Goal: Task Accomplishment & Management: Use online tool/utility

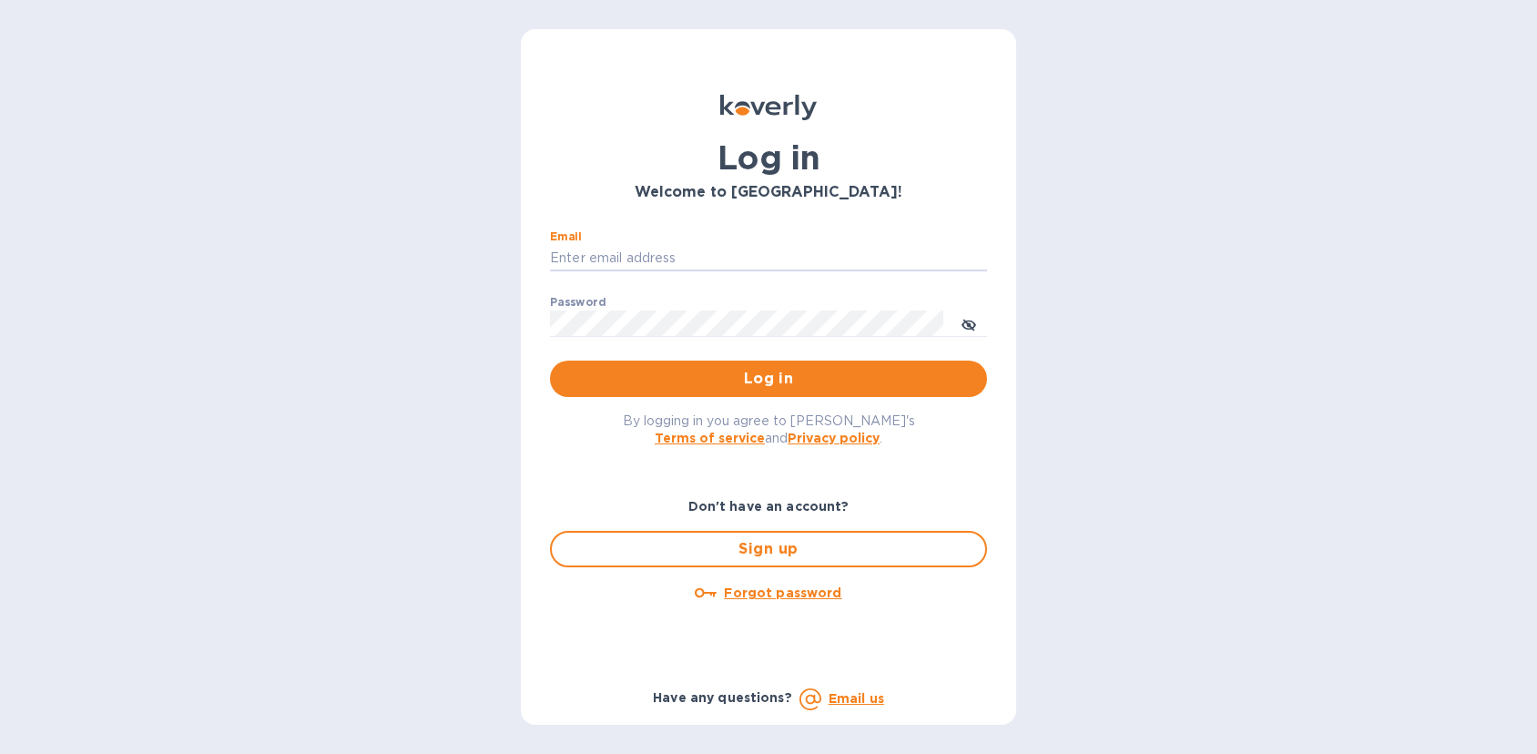
type input "[EMAIL_ADDRESS][DOMAIN_NAME]"
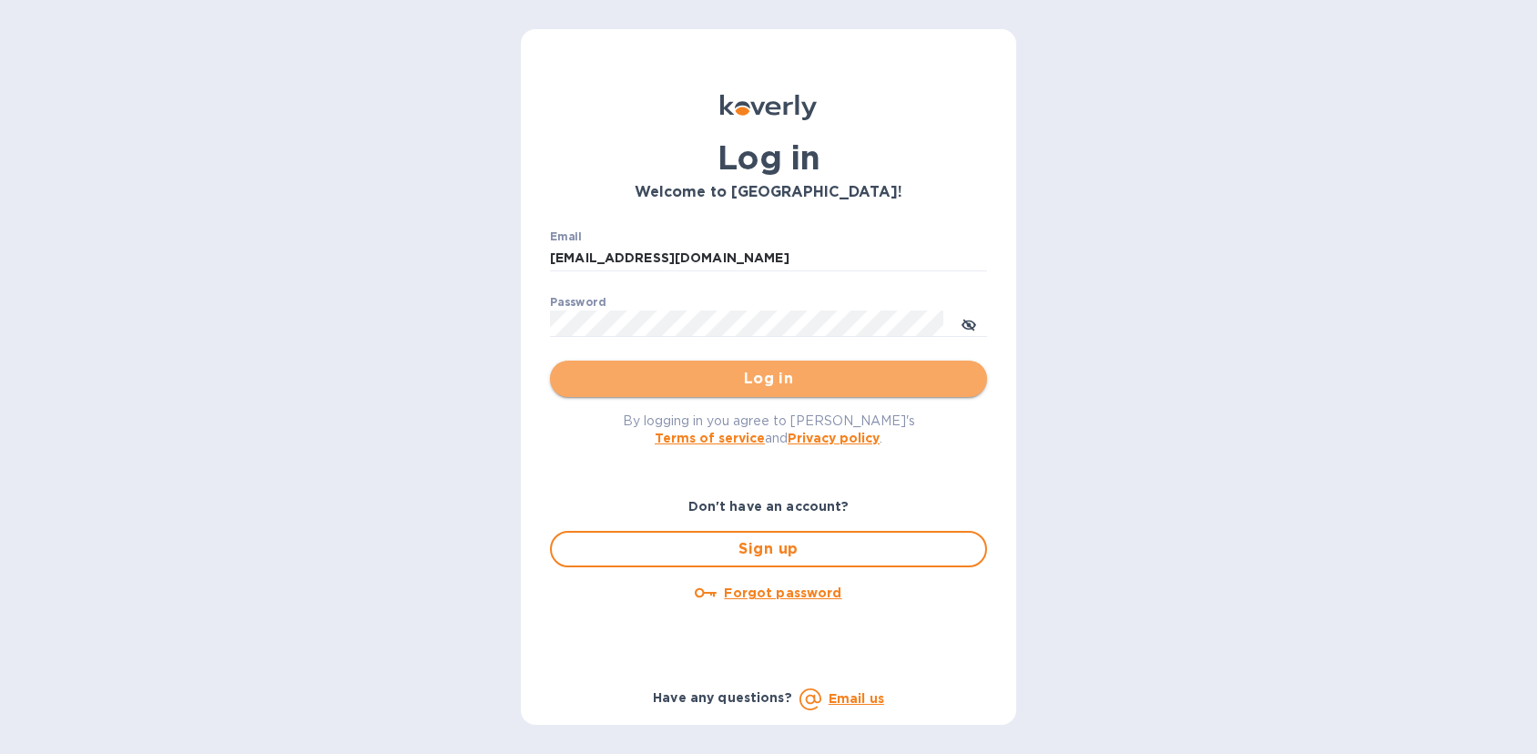
click at [761, 380] on span "Log in" at bounding box center [769, 379] width 408 height 22
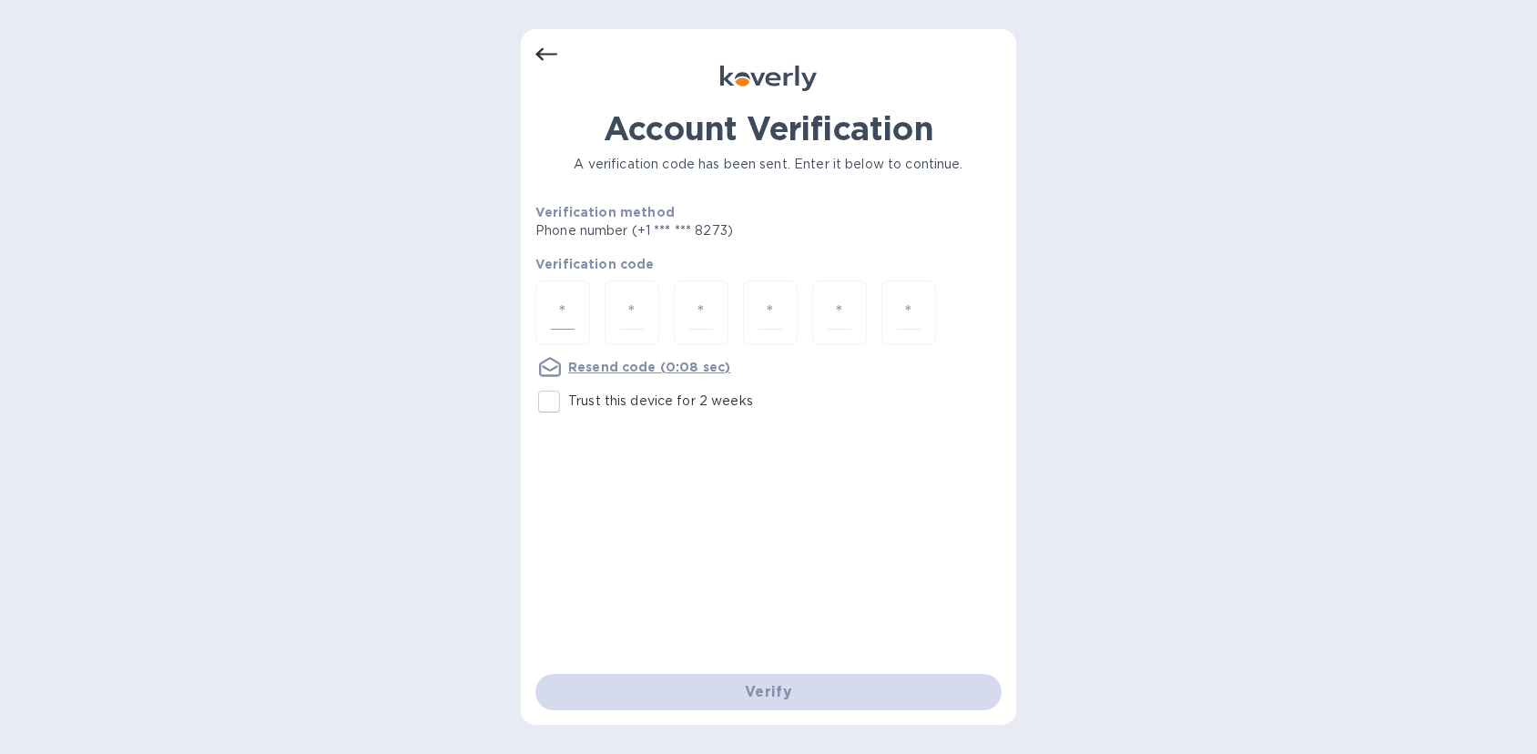
click at [558, 314] on input "number" at bounding box center [563, 313] width 24 height 34
type input "6"
type input "5"
type input "6"
type input "0"
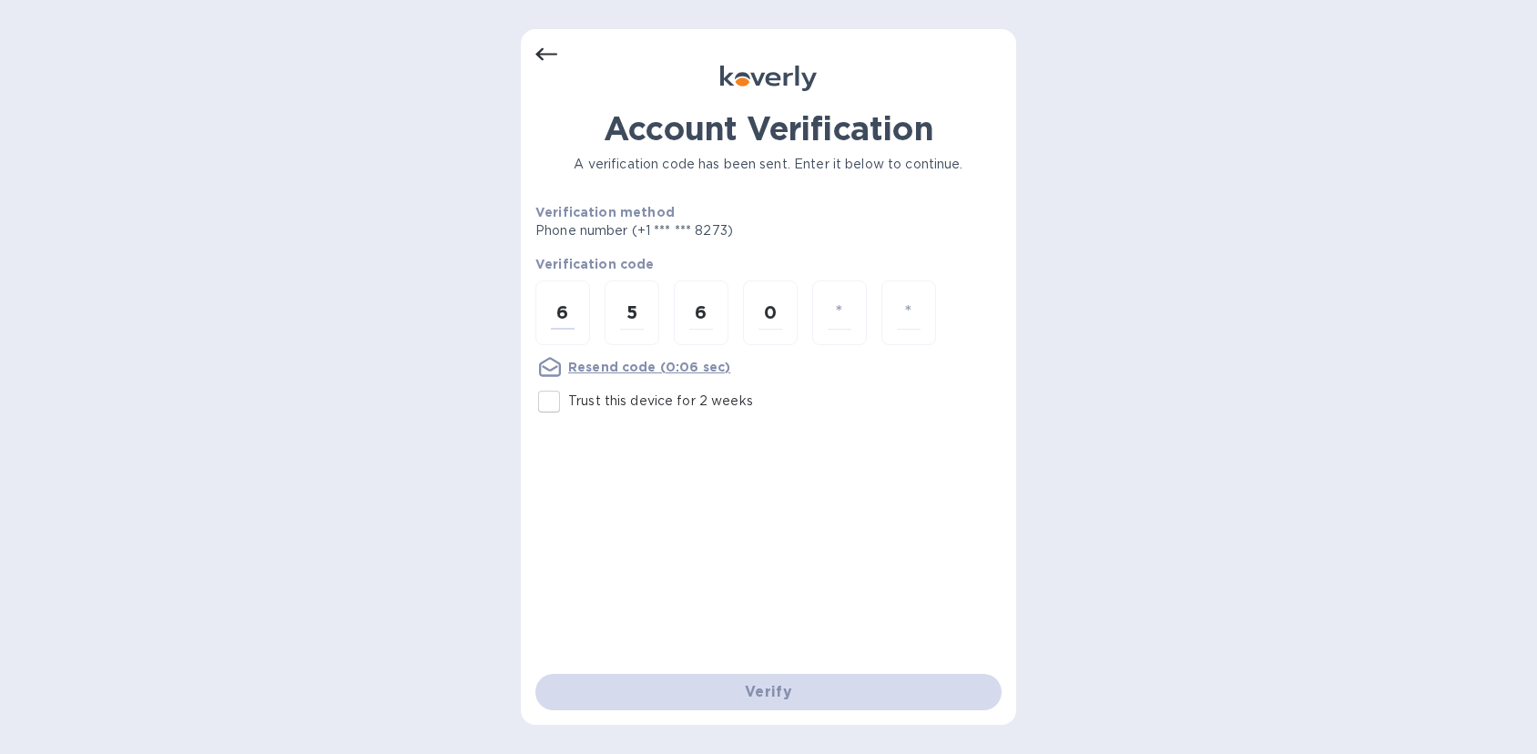
type input "6"
type input "8"
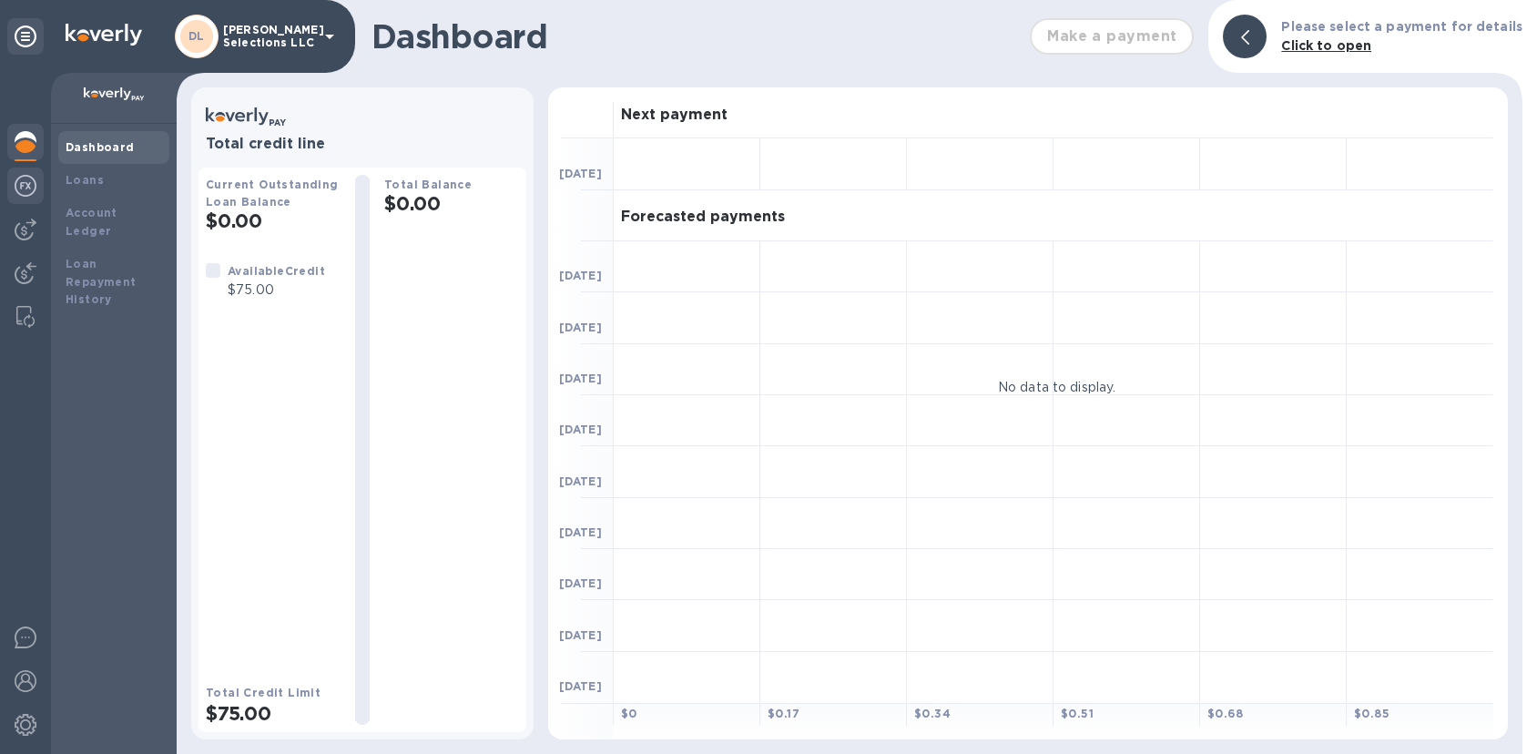
click at [25, 187] on img at bounding box center [26, 186] width 22 height 22
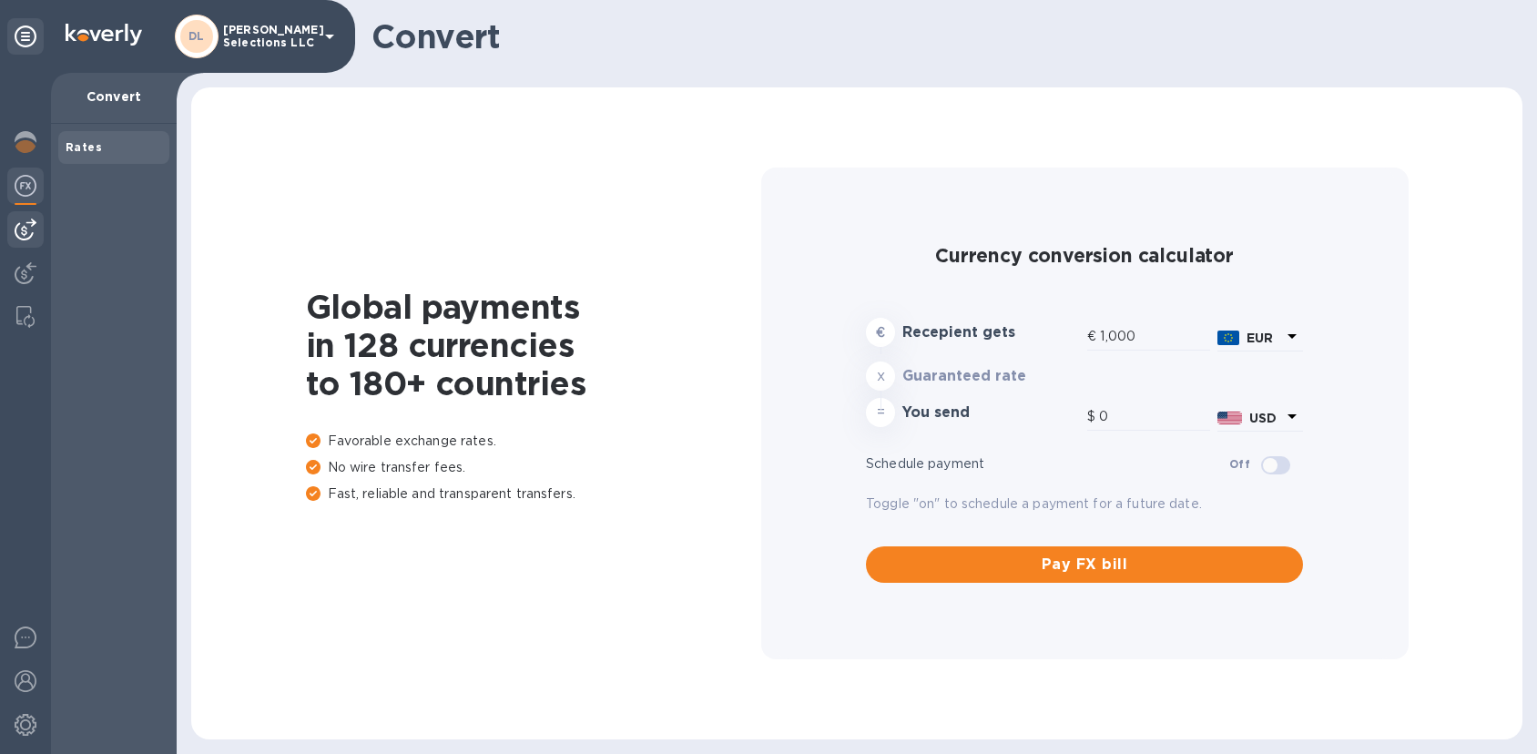
type input "1,181.01"
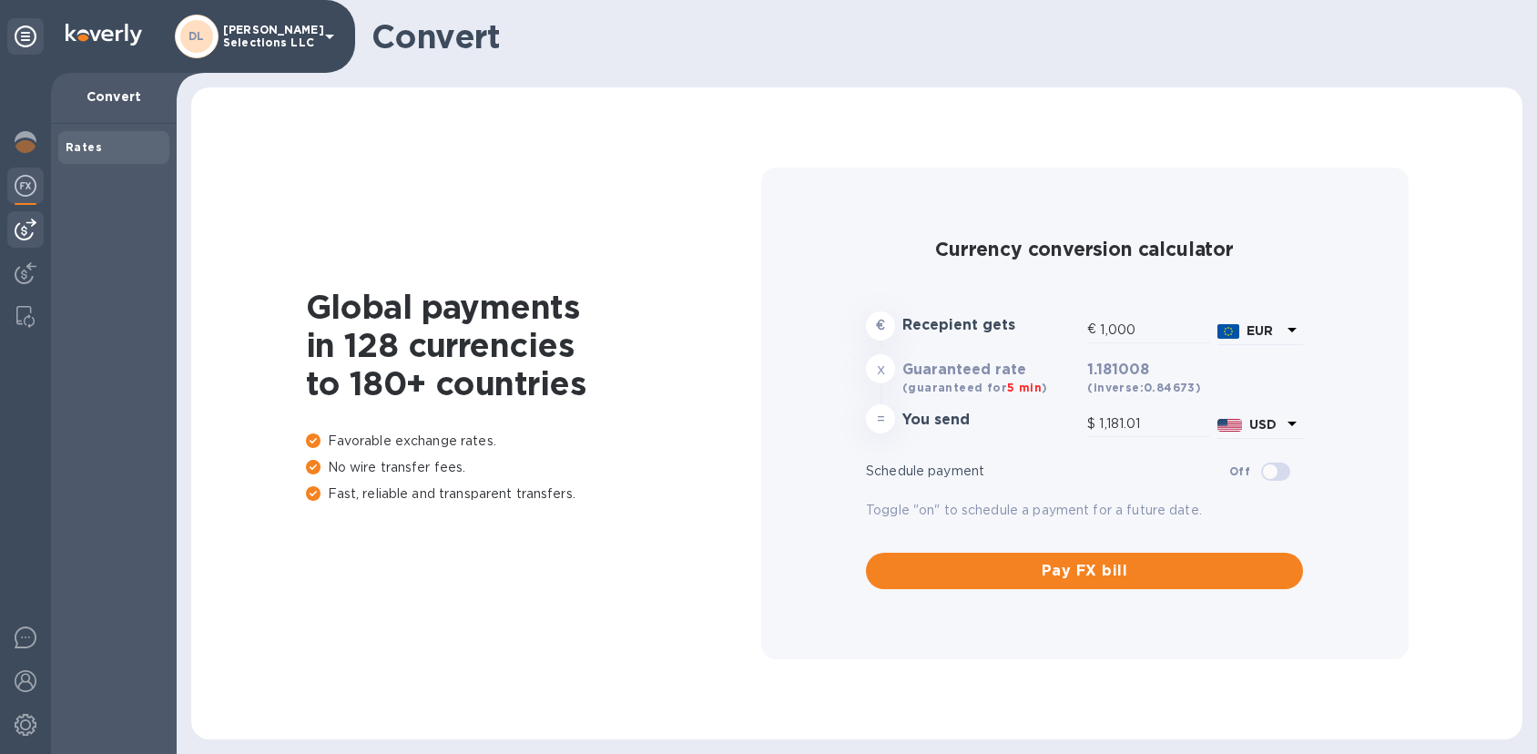
click at [25, 239] on img at bounding box center [26, 230] width 22 height 22
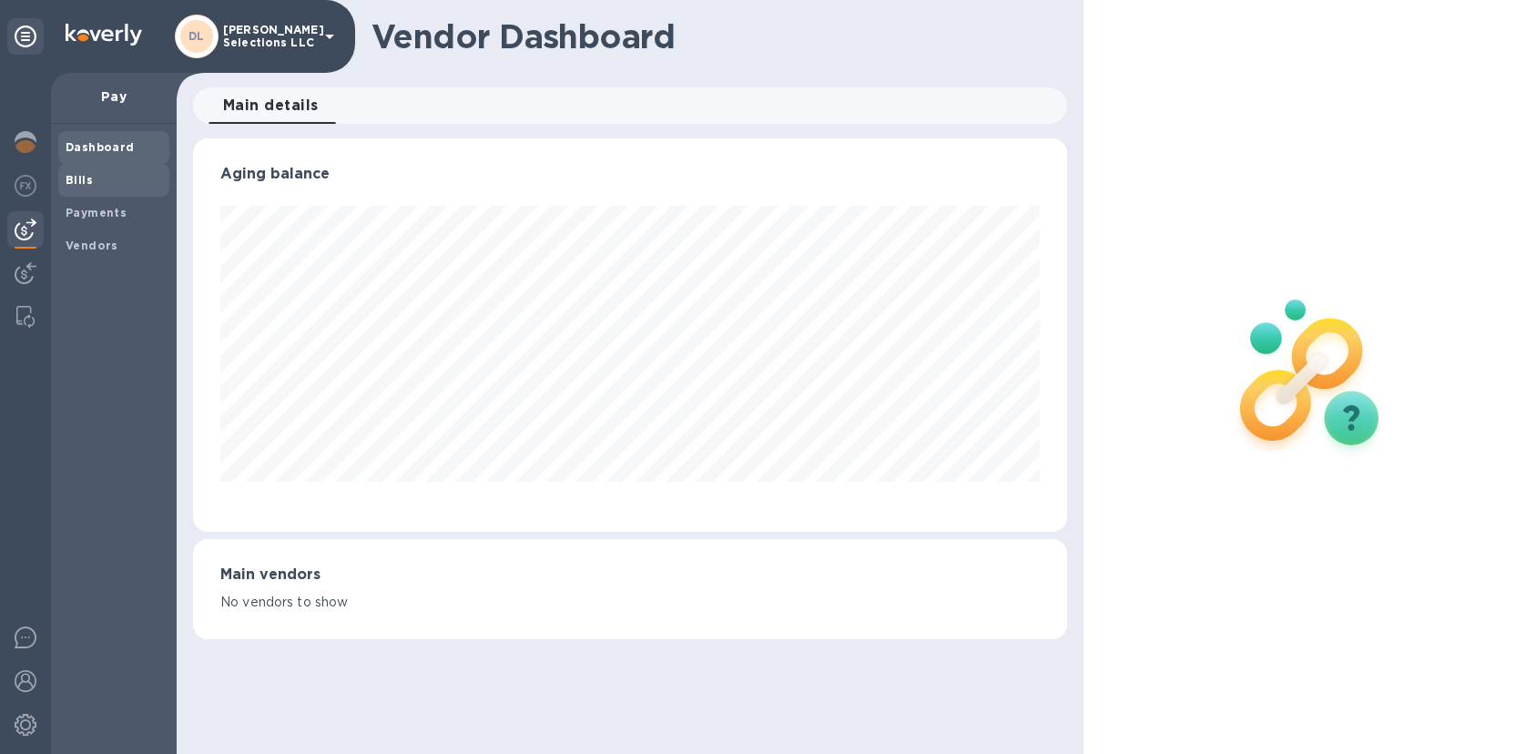
scroll to position [393, 874]
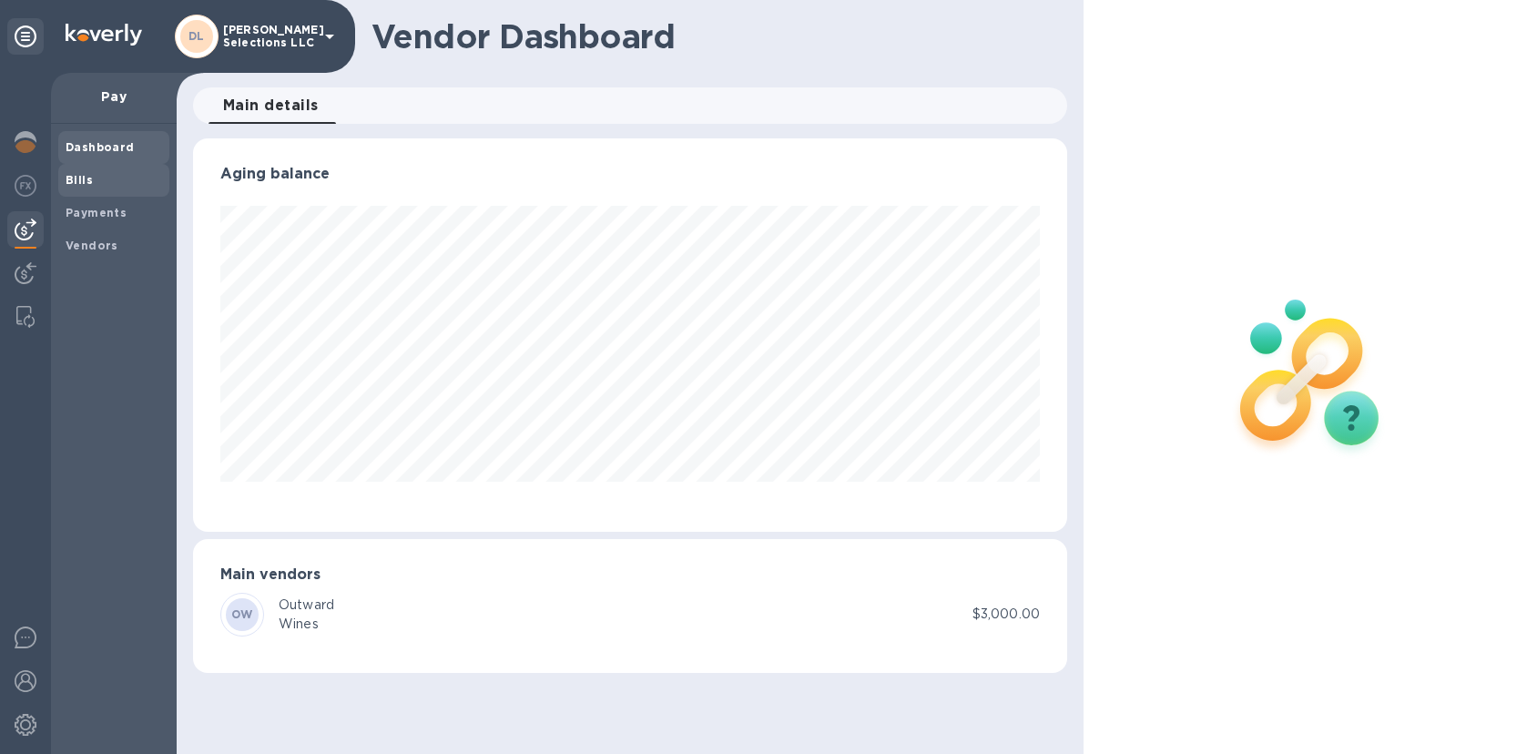
click at [79, 187] on span "Bills" at bounding box center [79, 180] width 27 height 18
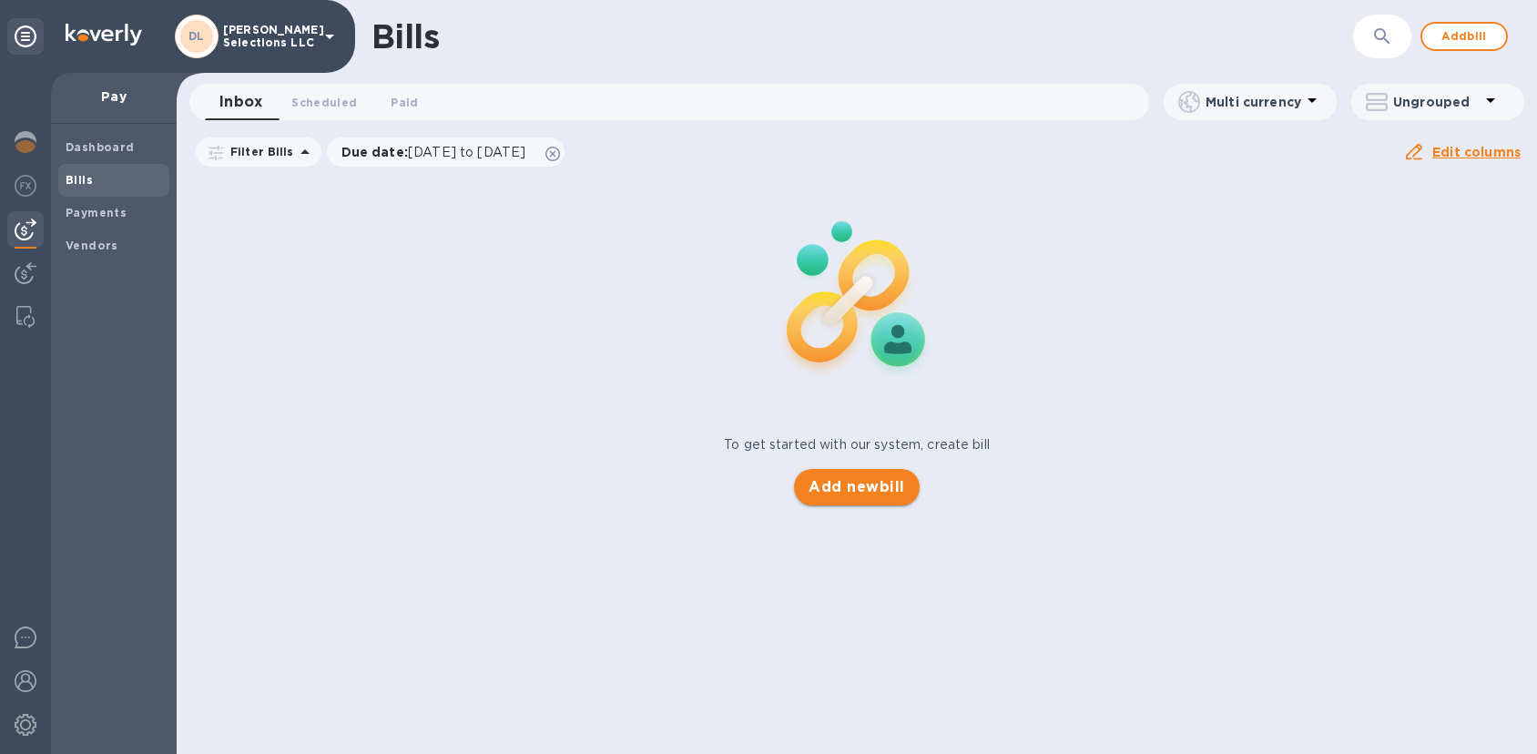
click at [878, 484] on span "Add new bill" at bounding box center [857, 487] width 96 height 22
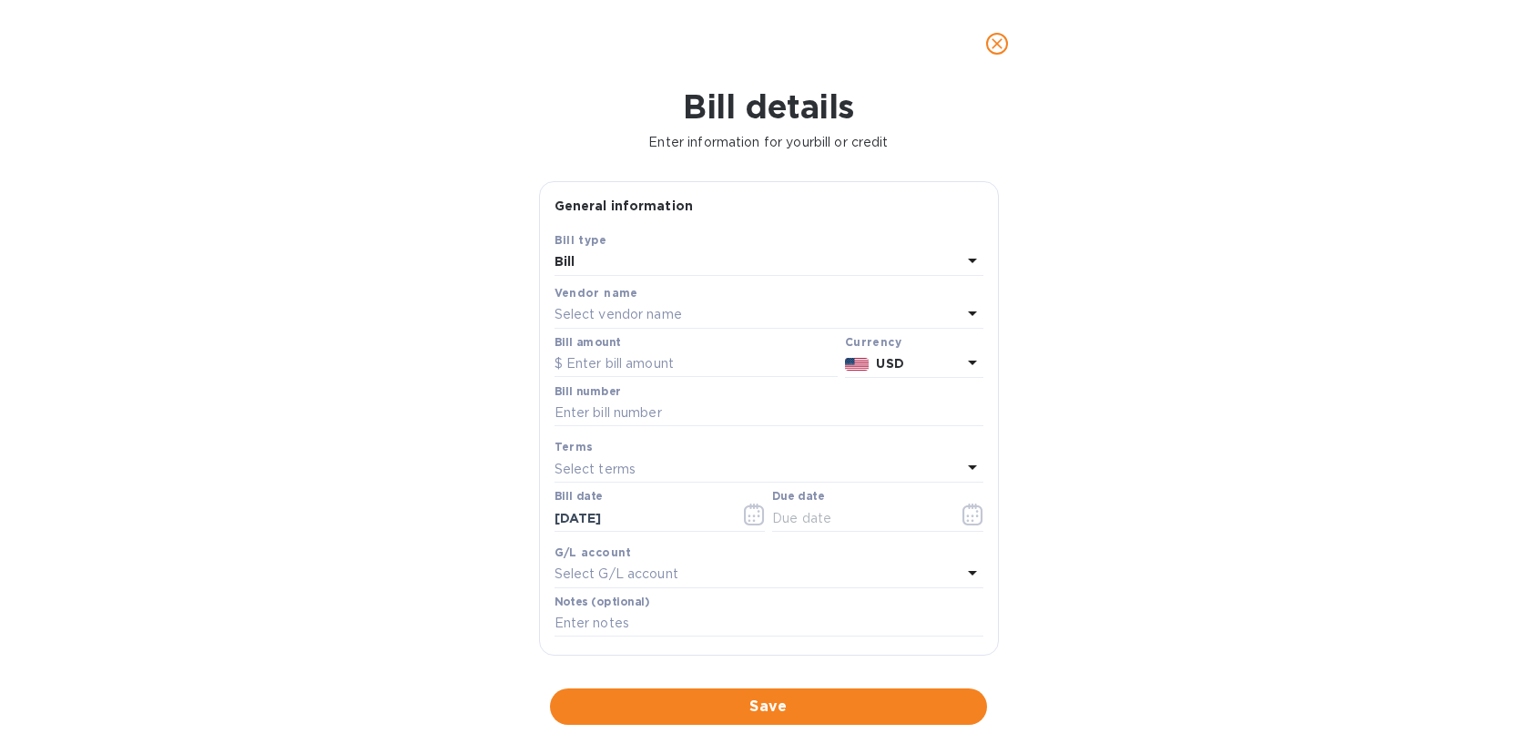
click at [647, 305] on p "Select vendor name" at bounding box center [618, 314] width 127 height 19
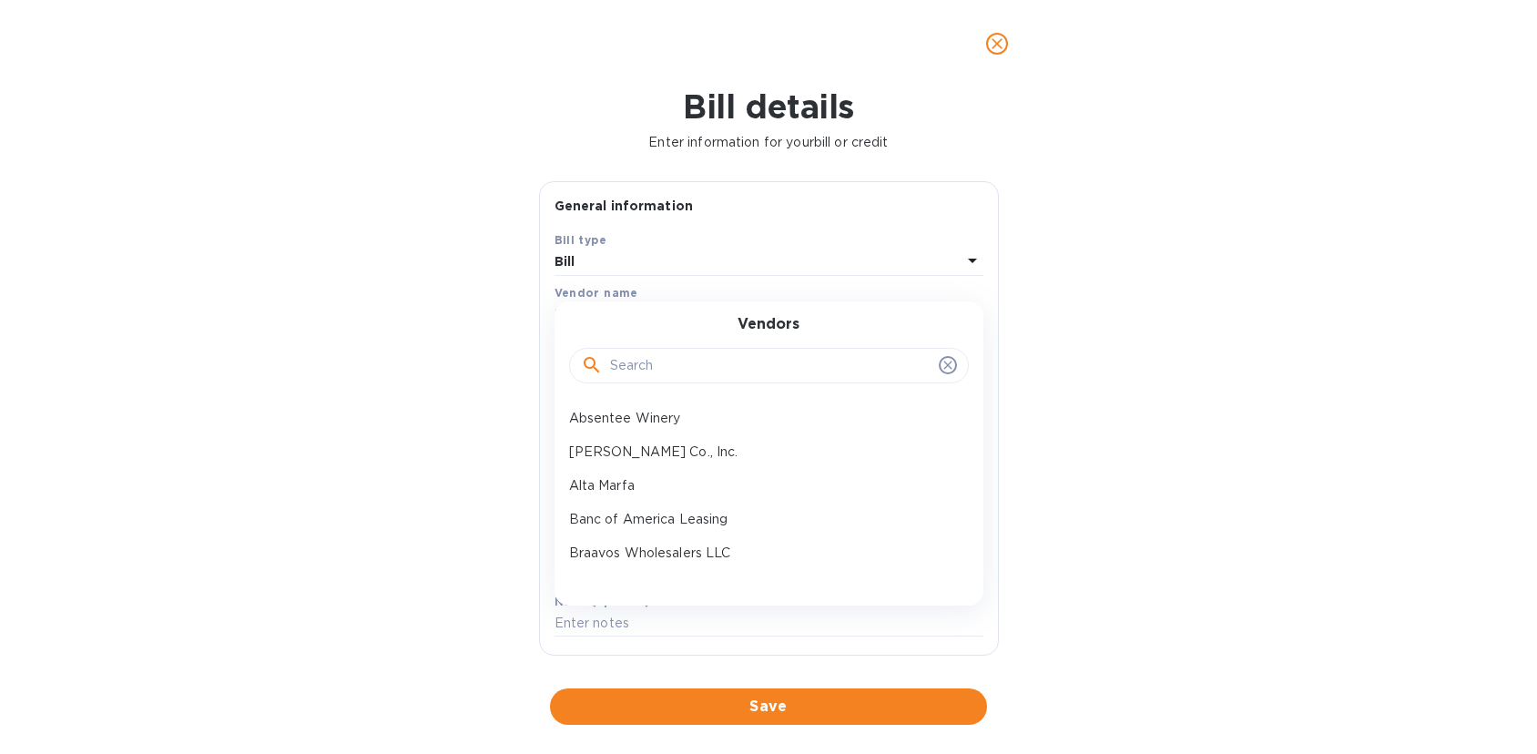
click at [653, 369] on input "text" at bounding box center [770, 365] width 321 height 27
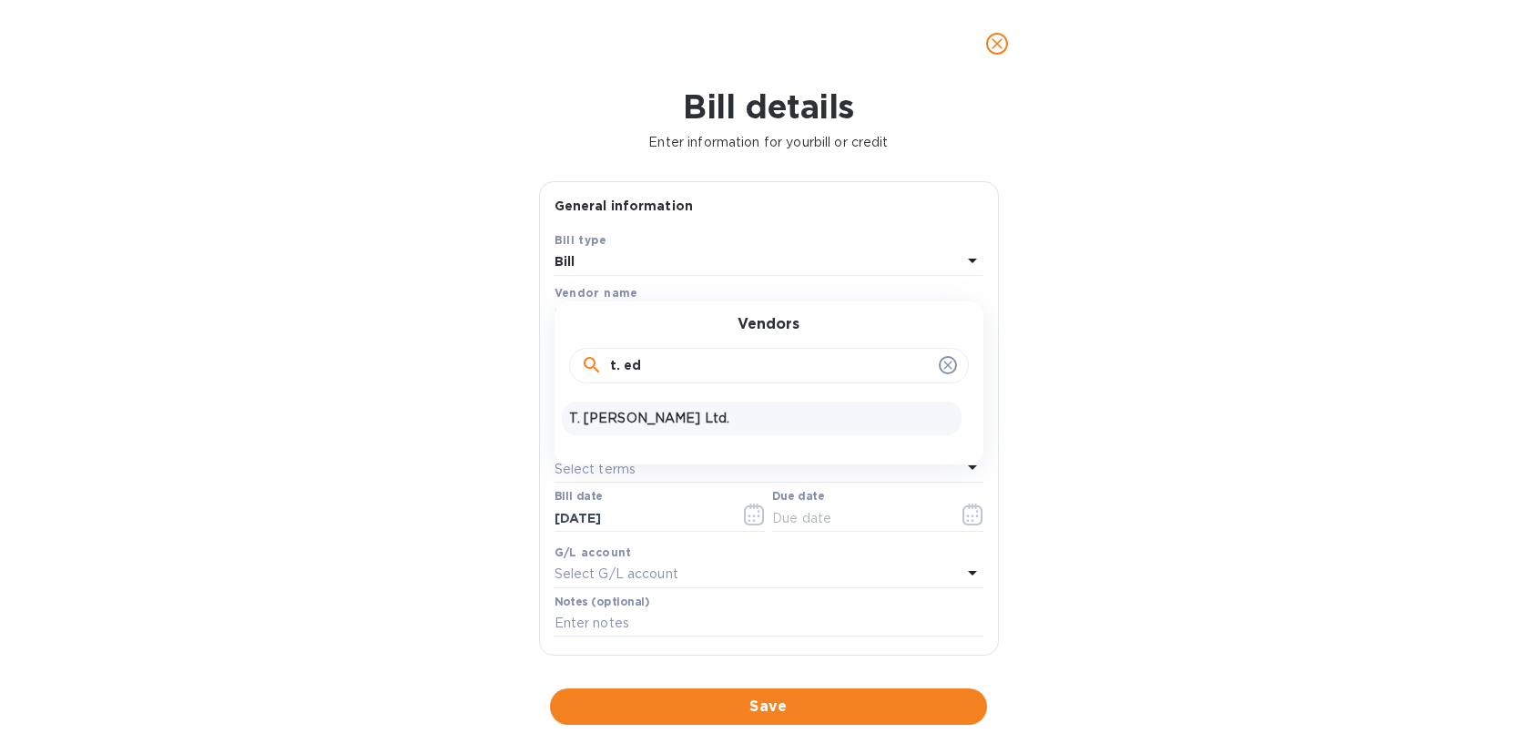
type input "t. ed"
click at [639, 402] on div "T. Edward Wines Ltd." at bounding box center [762, 419] width 400 height 34
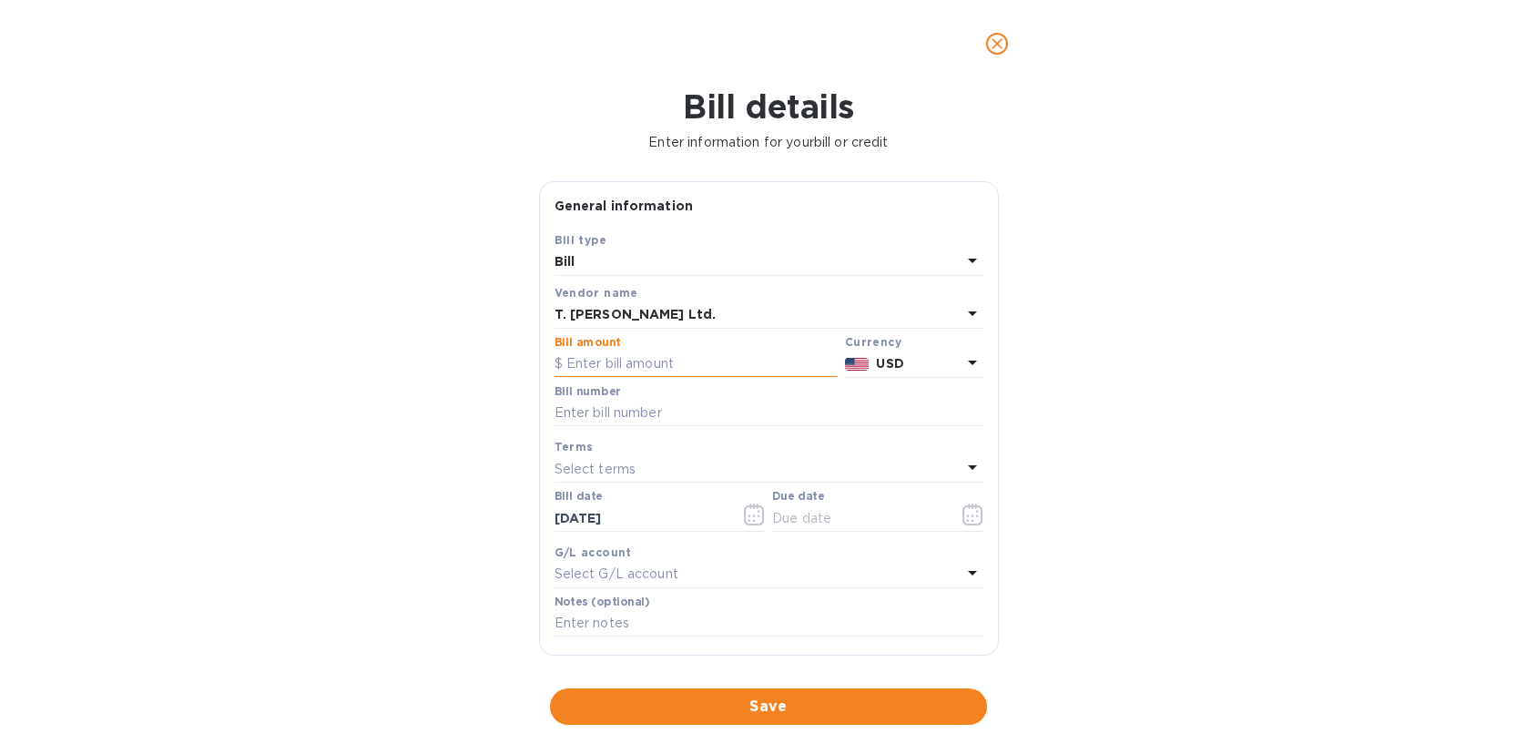
click at [619, 366] on input "text" at bounding box center [696, 364] width 283 height 27
type input "78,528"
paste input "S717469"
type input "S717469"
click at [952, 519] on button "button" at bounding box center [973, 515] width 43 height 44
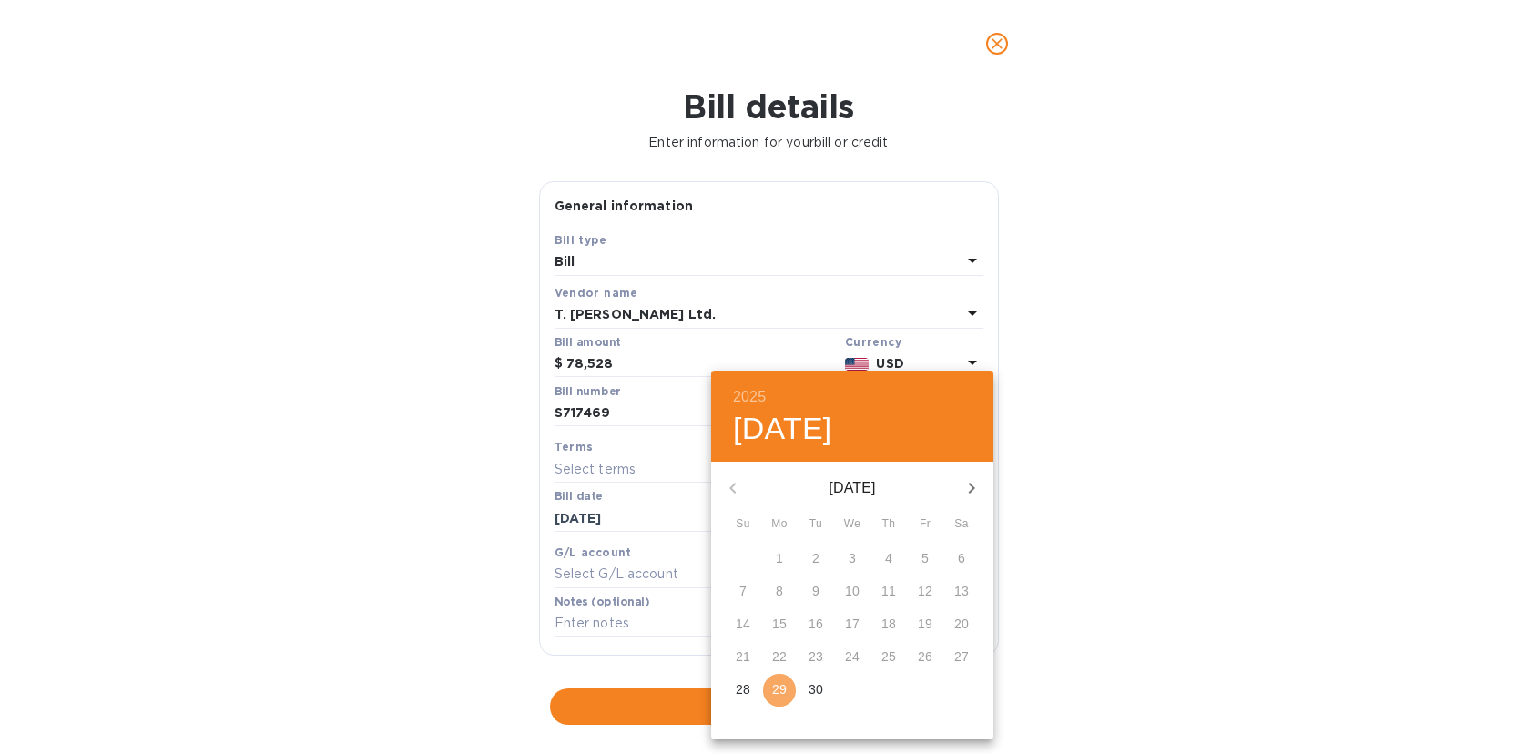
click at [769, 692] on span "29" at bounding box center [779, 689] width 33 height 18
type input "09/29/2025"
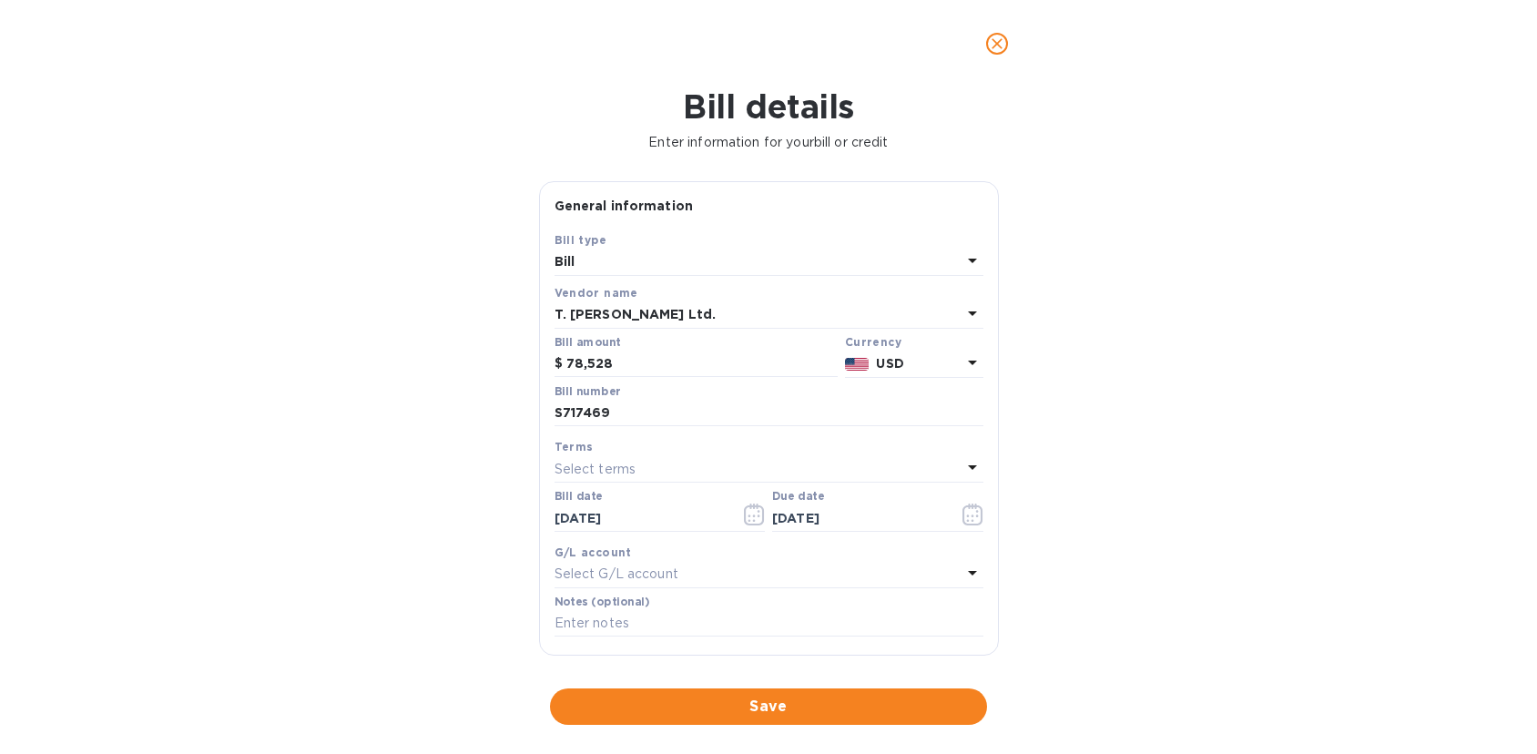
click at [764, 696] on span "Save" at bounding box center [769, 707] width 408 height 22
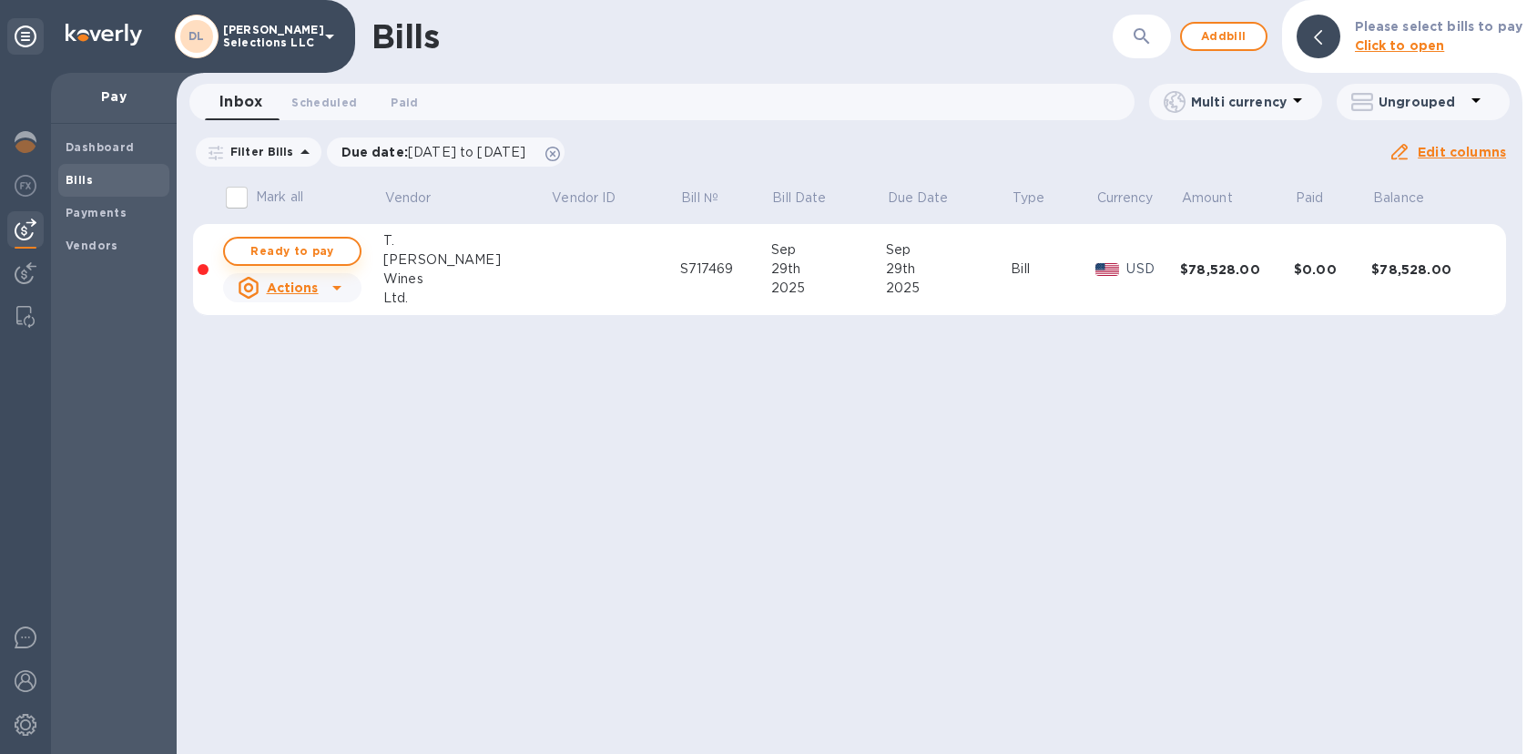
click at [308, 245] on span "Ready to pay" at bounding box center [292, 251] width 106 height 22
checkbox input "true"
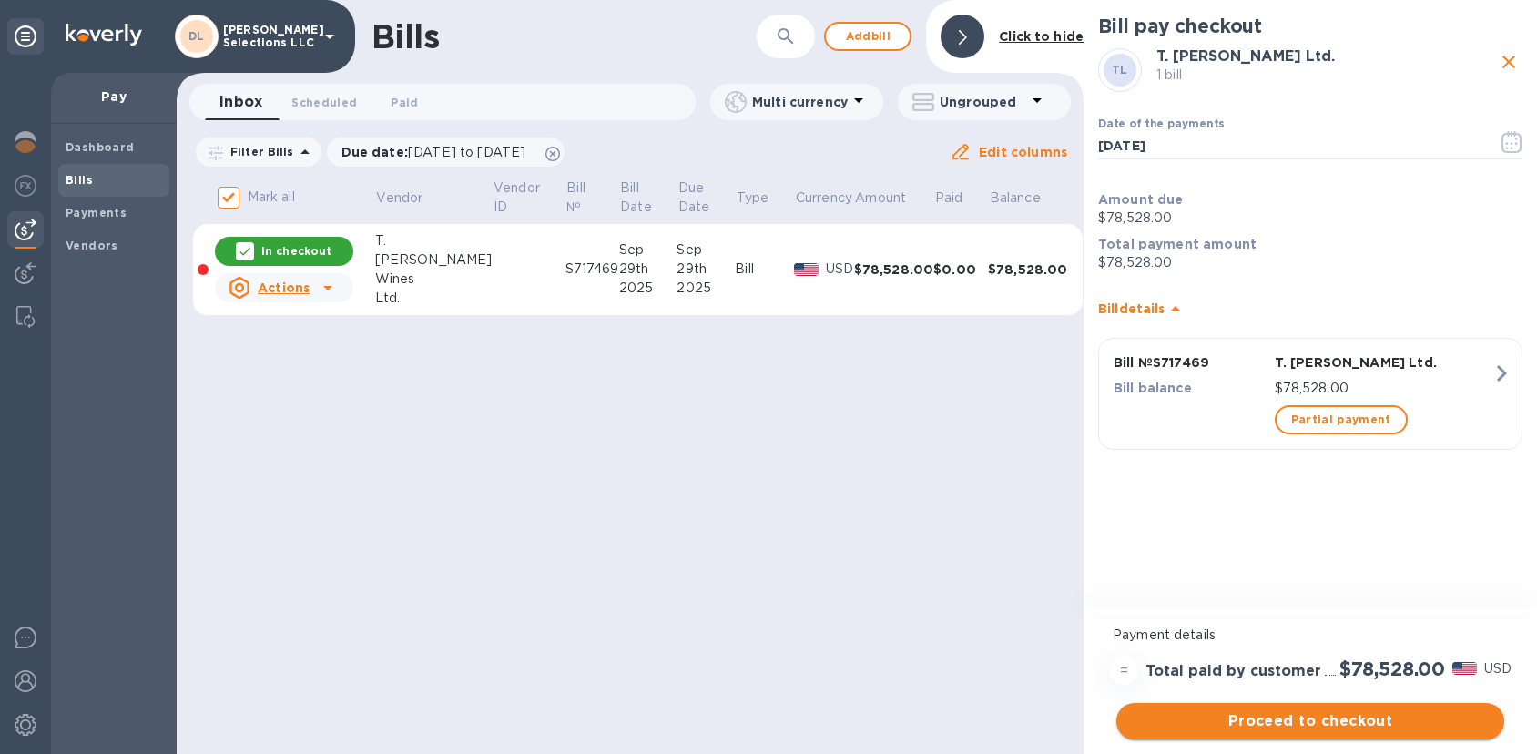
click at [1298, 719] on span "Proceed to checkout" at bounding box center [1310, 721] width 359 height 22
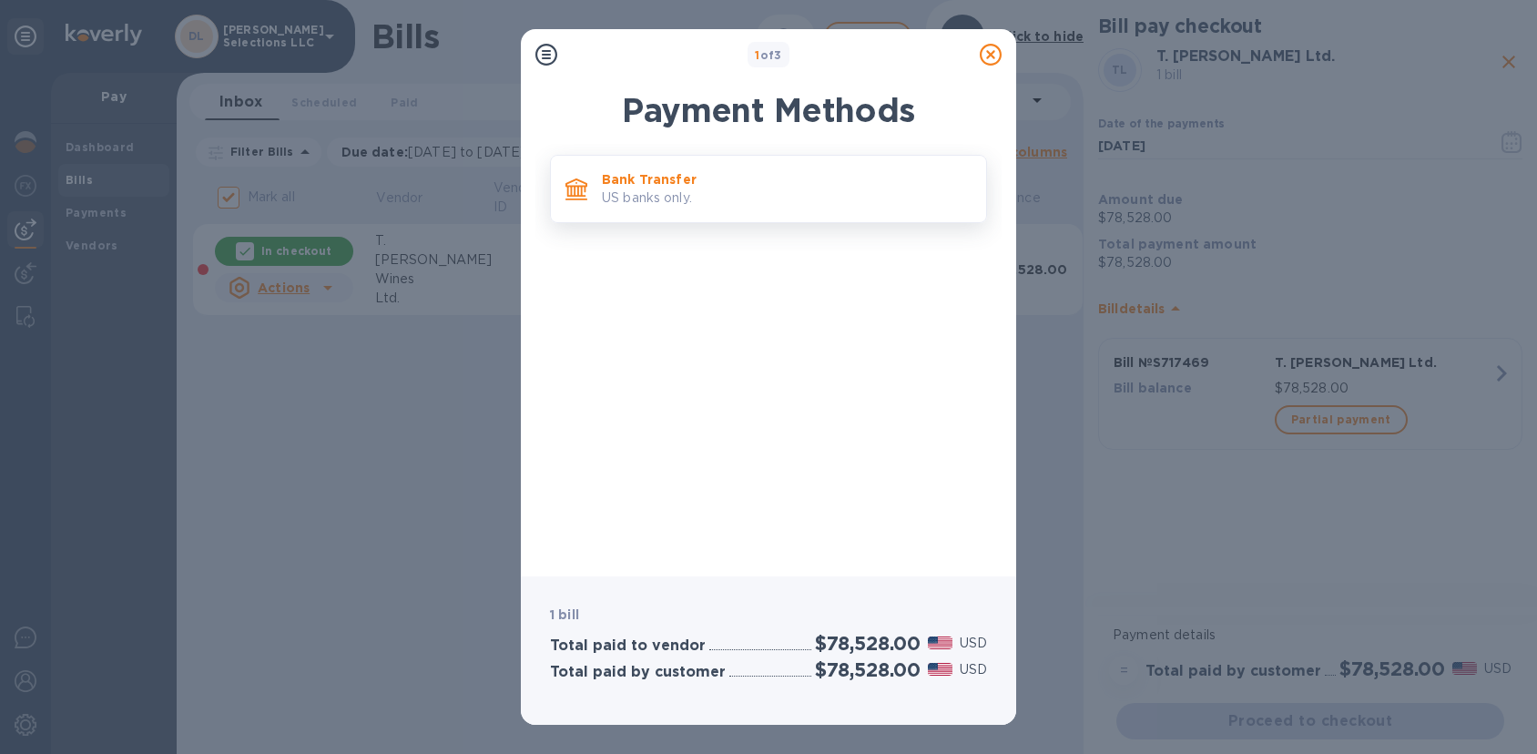
click at [716, 186] on p "Bank Transfer" at bounding box center [787, 179] width 370 height 18
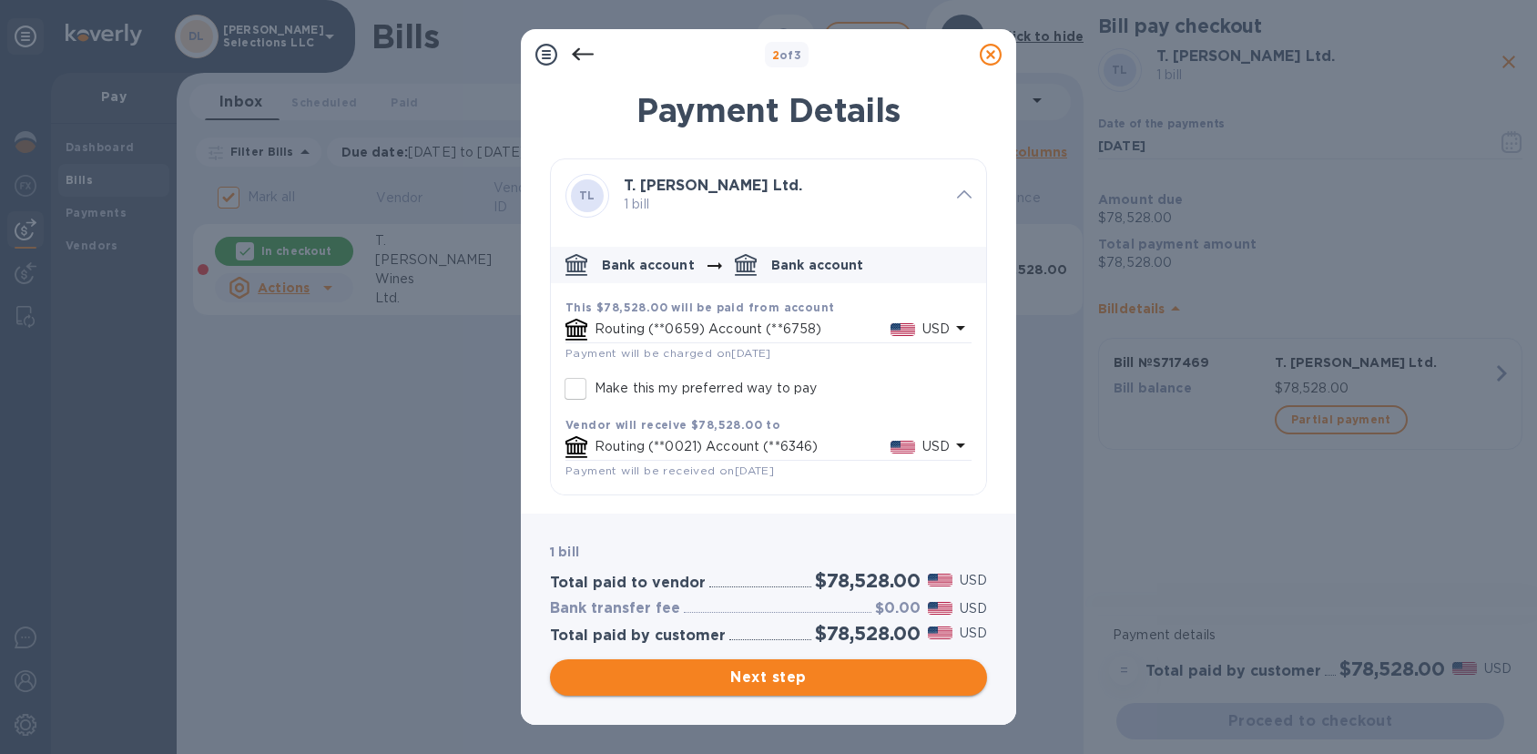
click at [774, 682] on span "Next step" at bounding box center [769, 678] width 408 height 22
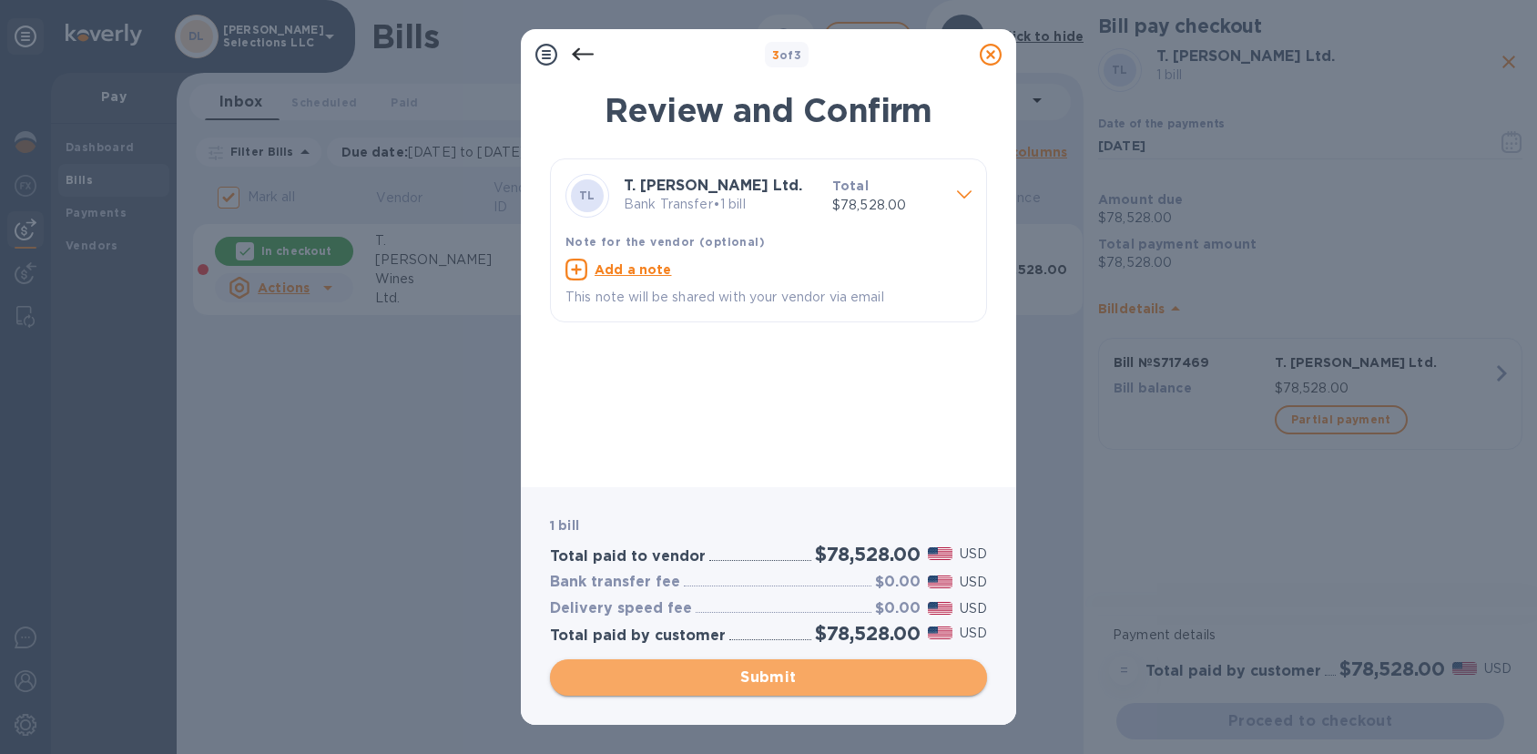
click at [778, 675] on span "Submit" at bounding box center [769, 678] width 408 height 22
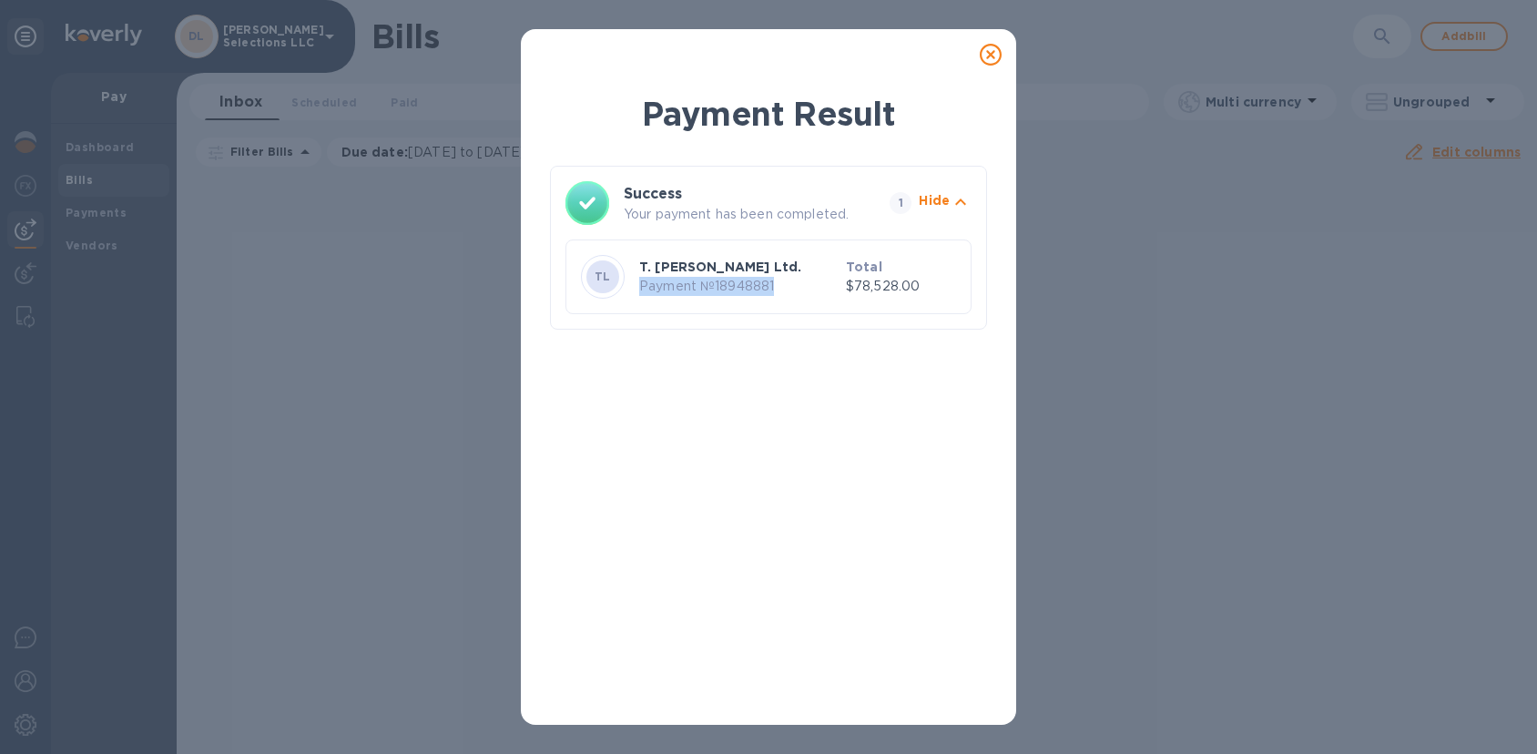
drag, startPoint x: 777, startPoint y: 283, endPoint x: 634, endPoint y: 287, distance: 143.0
click at [634, 287] on div "TL T. Edward Wines Ltd. Payment № 18948881 Total $78,528.00" at bounding box center [768, 276] width 382 height 51
copy p "Payment № 18948881"
click at [979, 56] on div at bounding box center [990, 54] width 36 height 36
drag, startPoint x: 987, startPoint y: 56, endPoint x: 235, endPoint y: 6, distance: 753.8
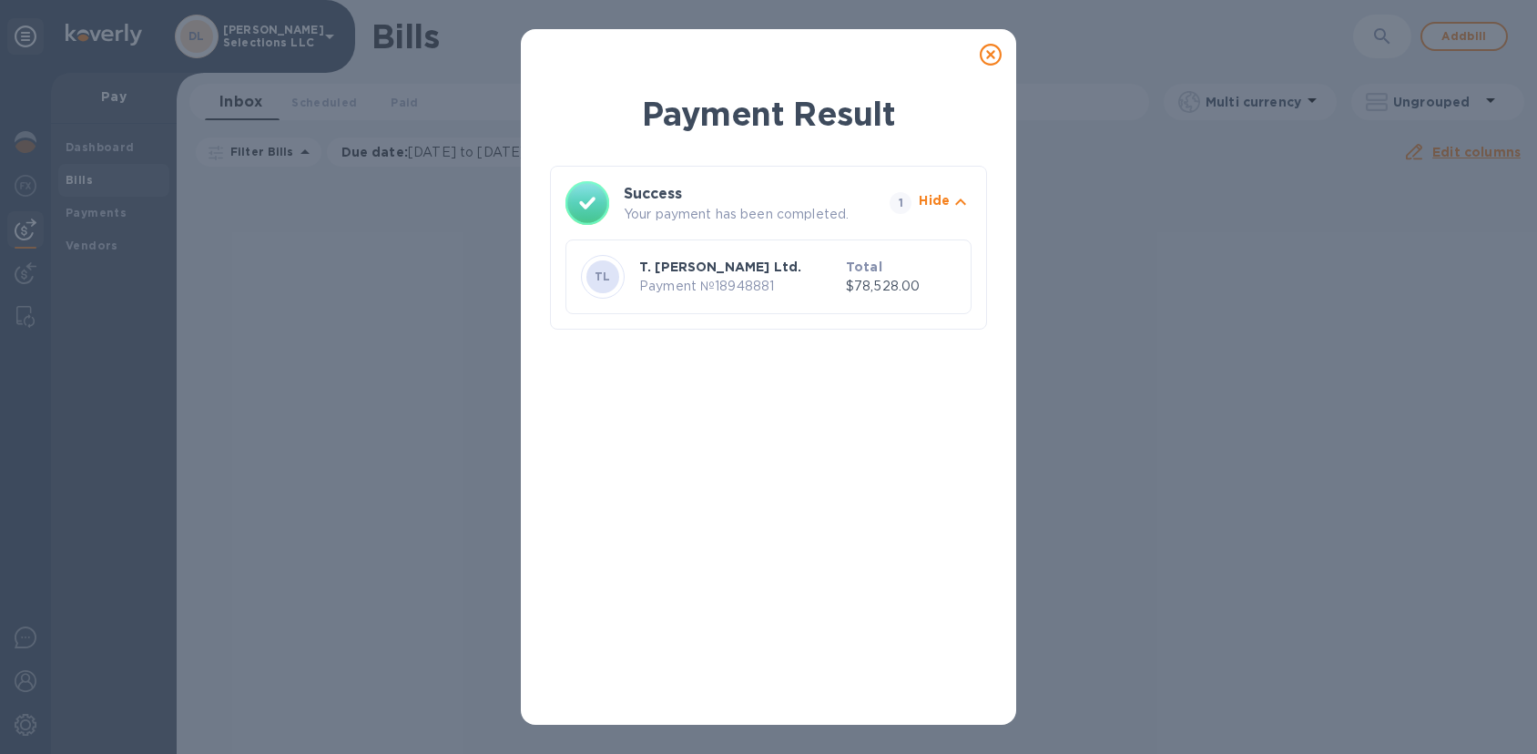
click at [987, 56] on icon at bounding box center [991, 55] width 22 height 22
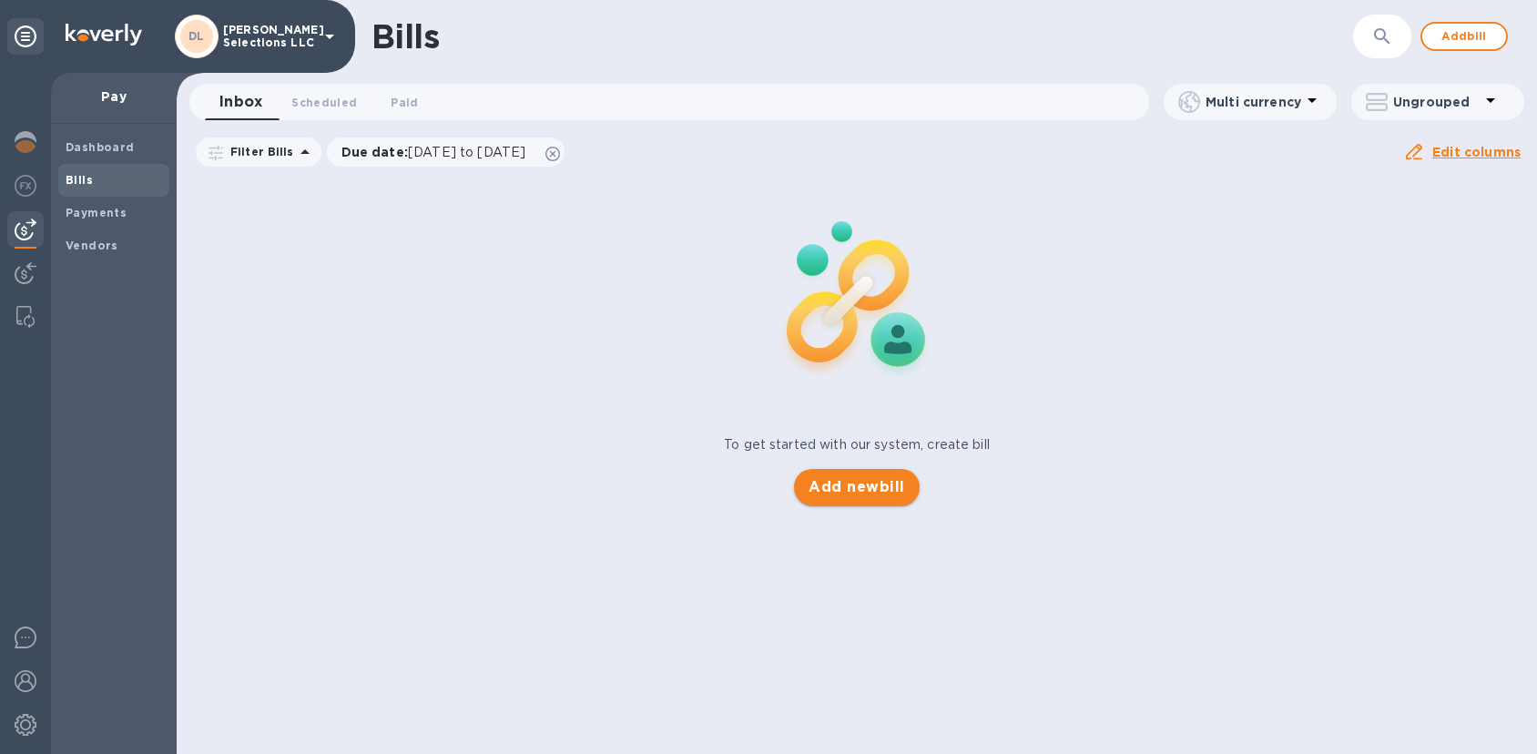
click at [878, 490] on span "Add new bill" at bounding box center [857, 487] width 96 height 22
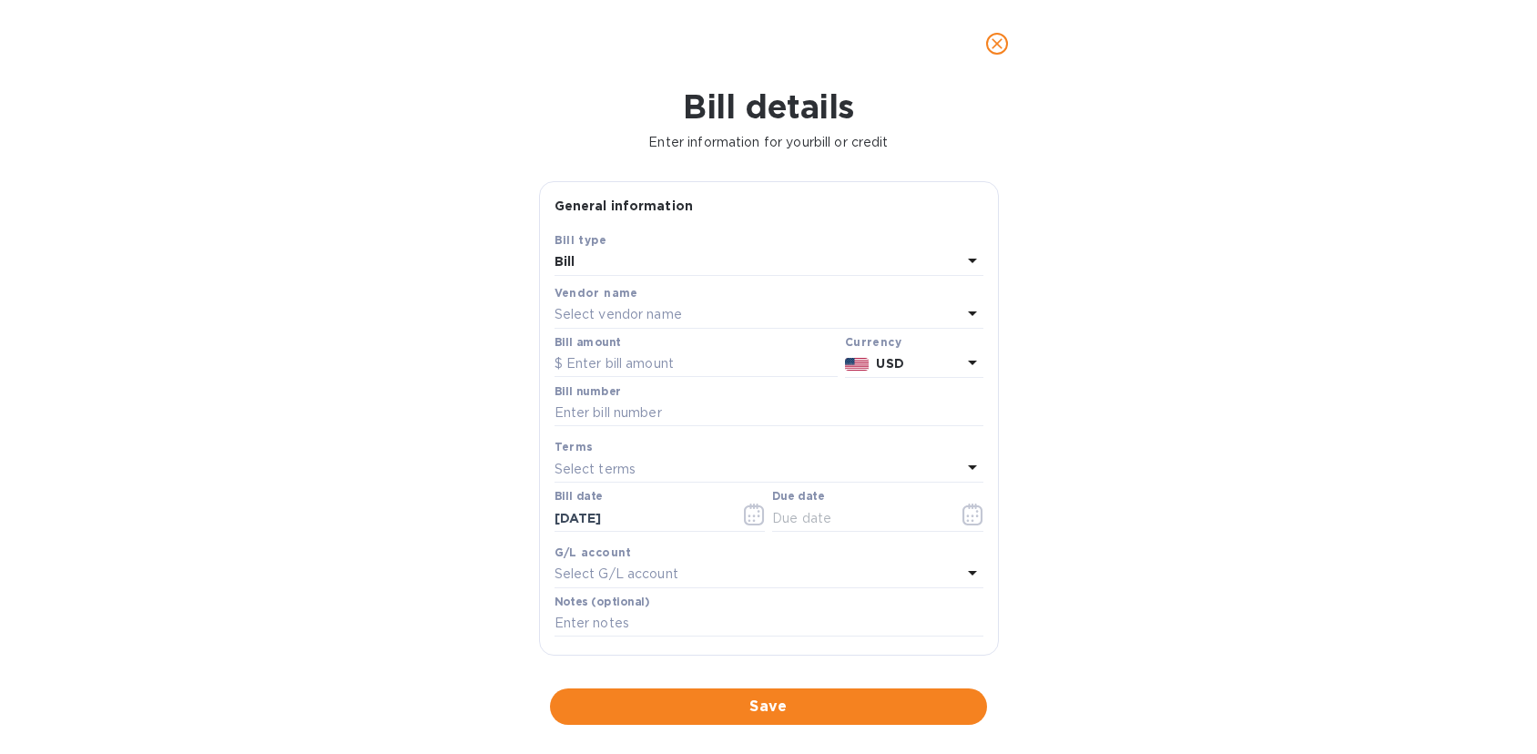
click at [637, 321] on p "Select vendor name" at bounding box center [618, 314] width 127 height 19
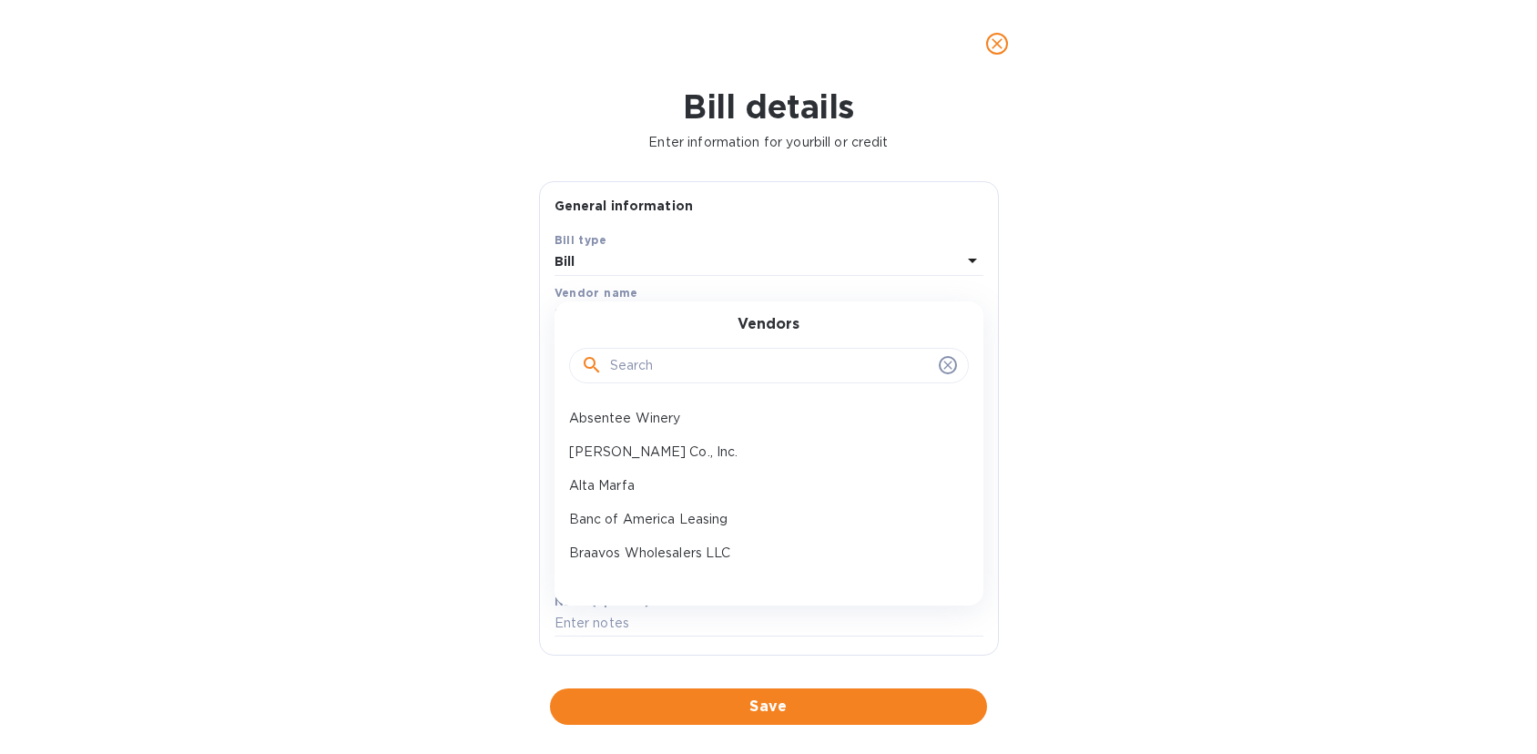
click at [643, 366] on input "text" at bounding box center [770, 365] width 321 height 27
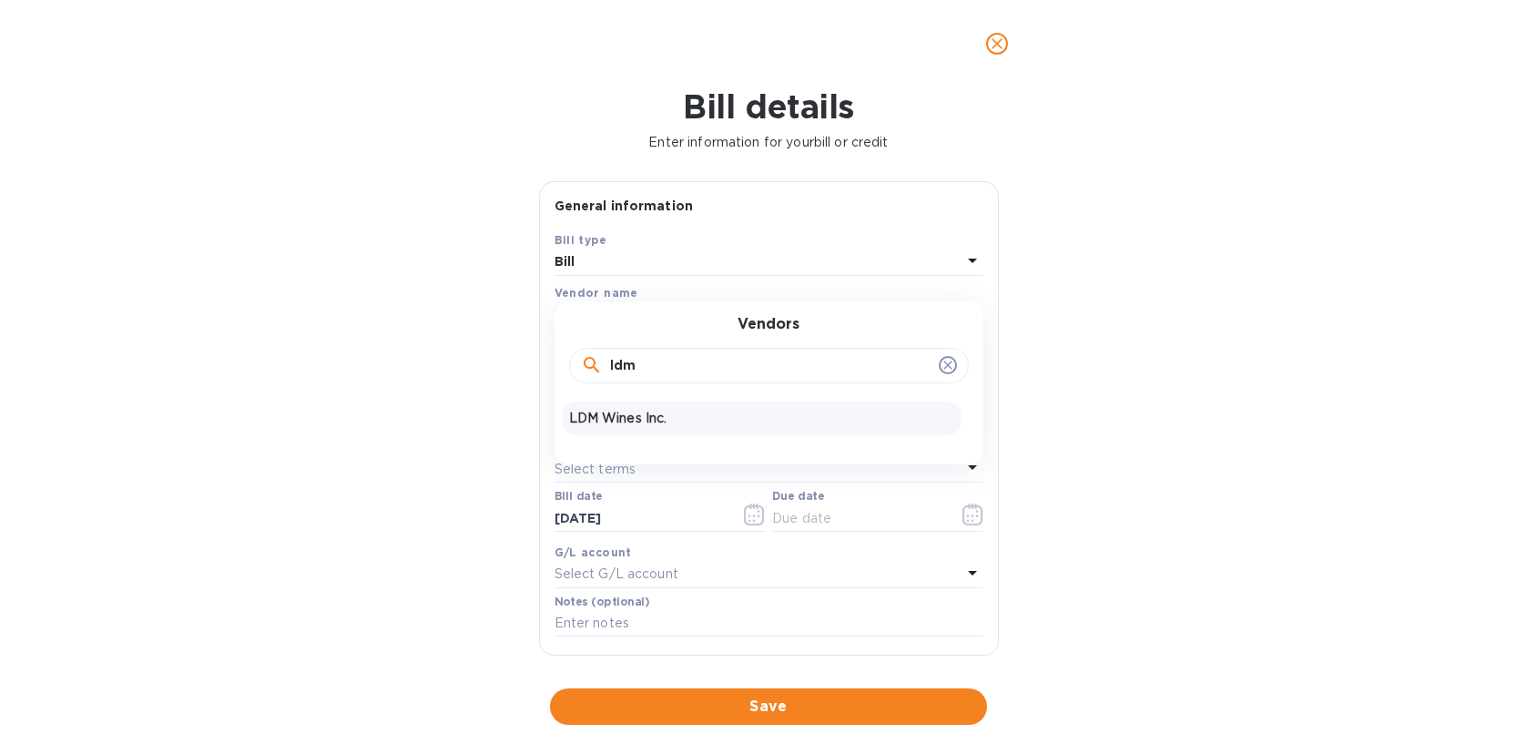
type input "ldm"
click at [633, 425] on p "LDM Wines Inc." at bounding box center [761, 418] width 385 height 19
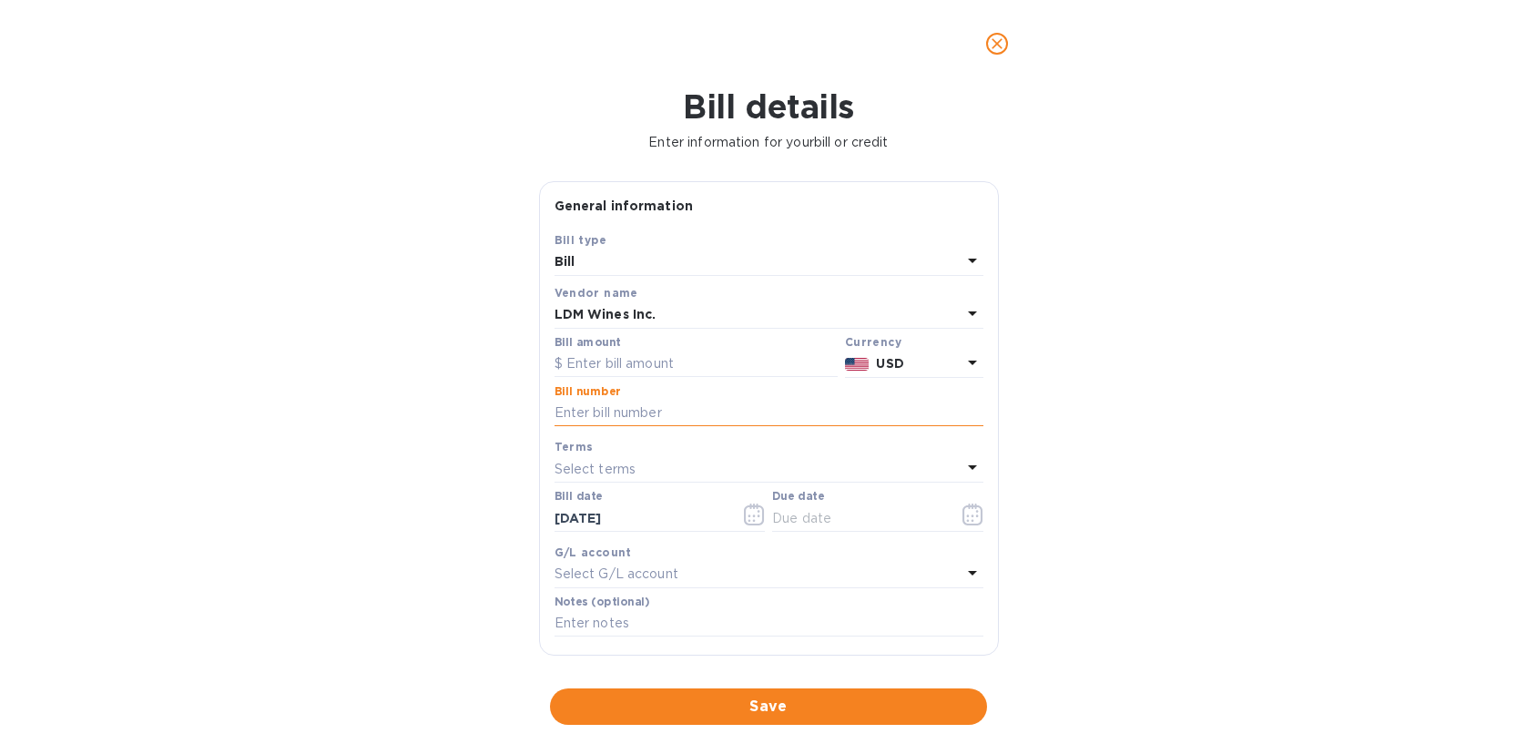
click at [598, 409] on input "text" at bounding box center [769, 413] width 429 height 27
paste input "Invoice 2082"
type input "Invoice 2082"
click at [602, 364] on input "text" at bounding box center [696, 364] width 283 height 27
paste input "34,320.99"
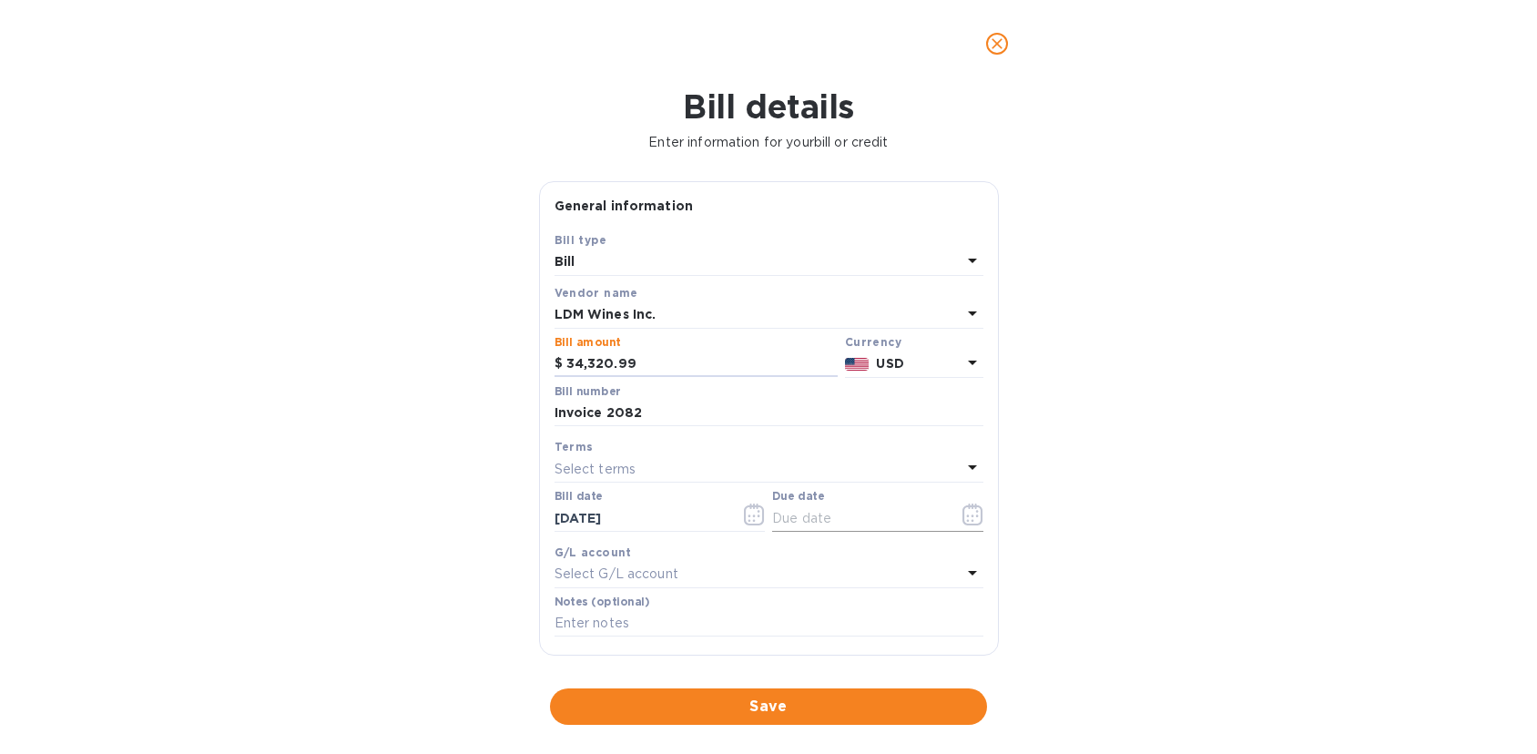
type input "34,320.99"
click at [966, 514] on icon "button" at bounding box center [967, 515] width 3 height 3
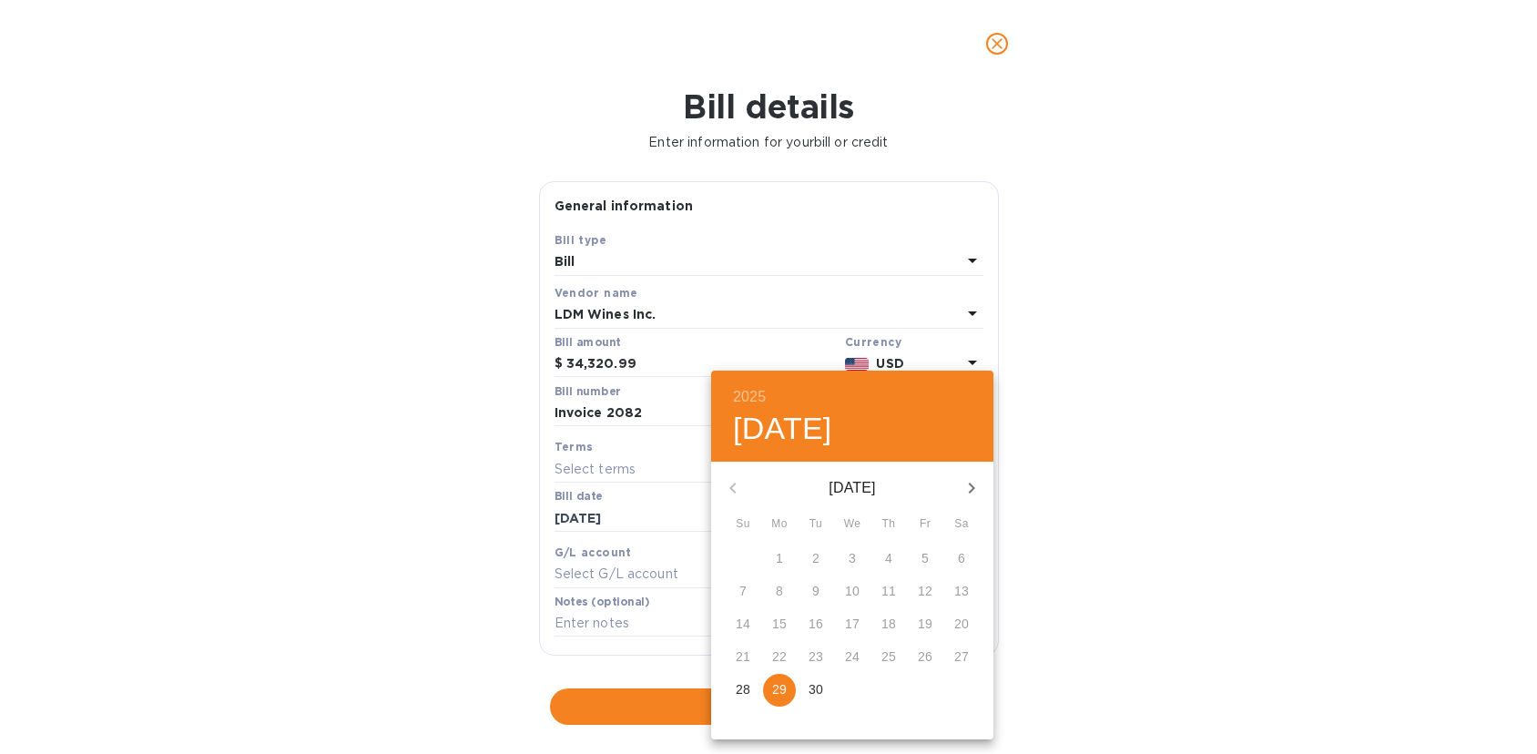
click at [780, 691] on p "29" at bounding box center [779, 689] width 15 height 18
type input "09/29/2025"
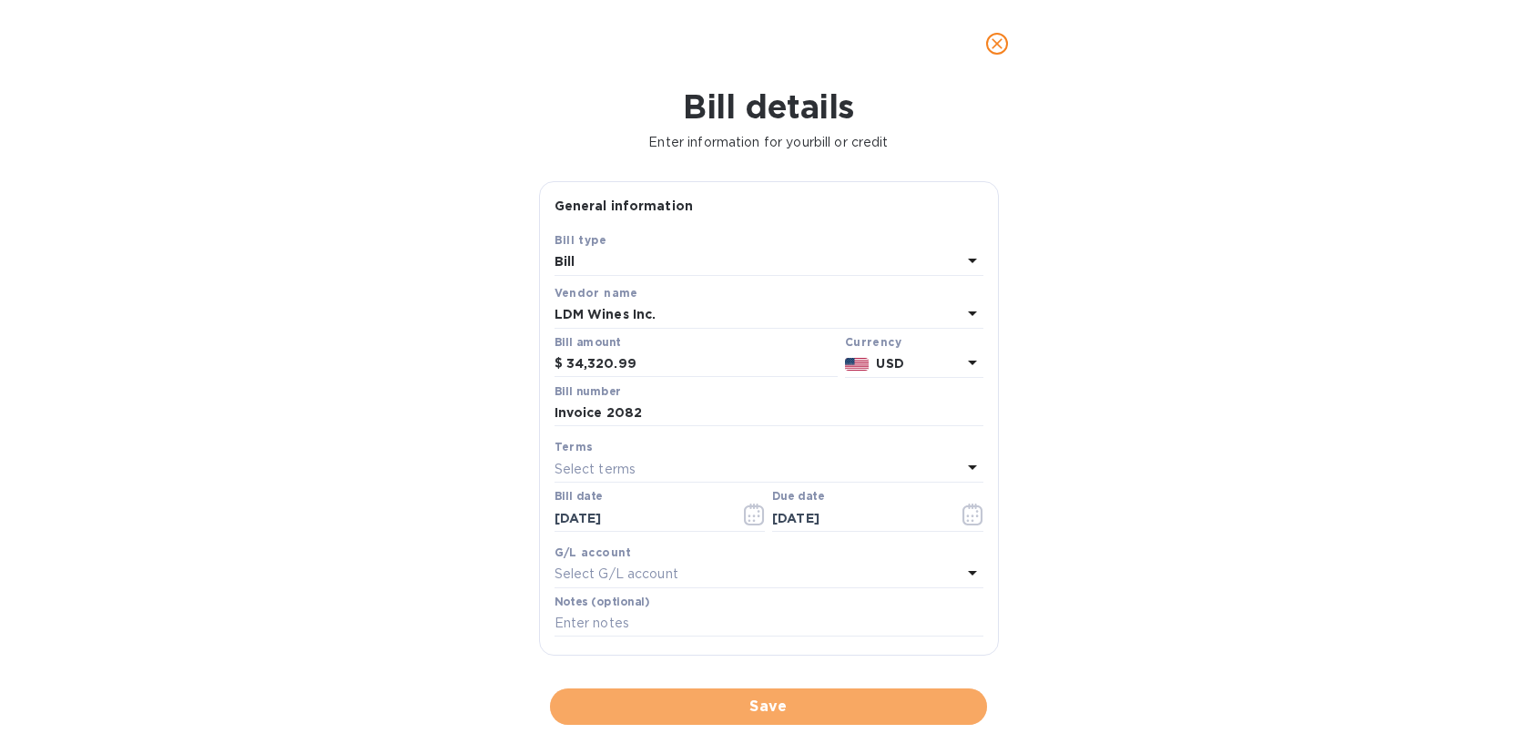
click at [745, 703] on button "Save" at bounding box center [768, 706] width 437 height 36
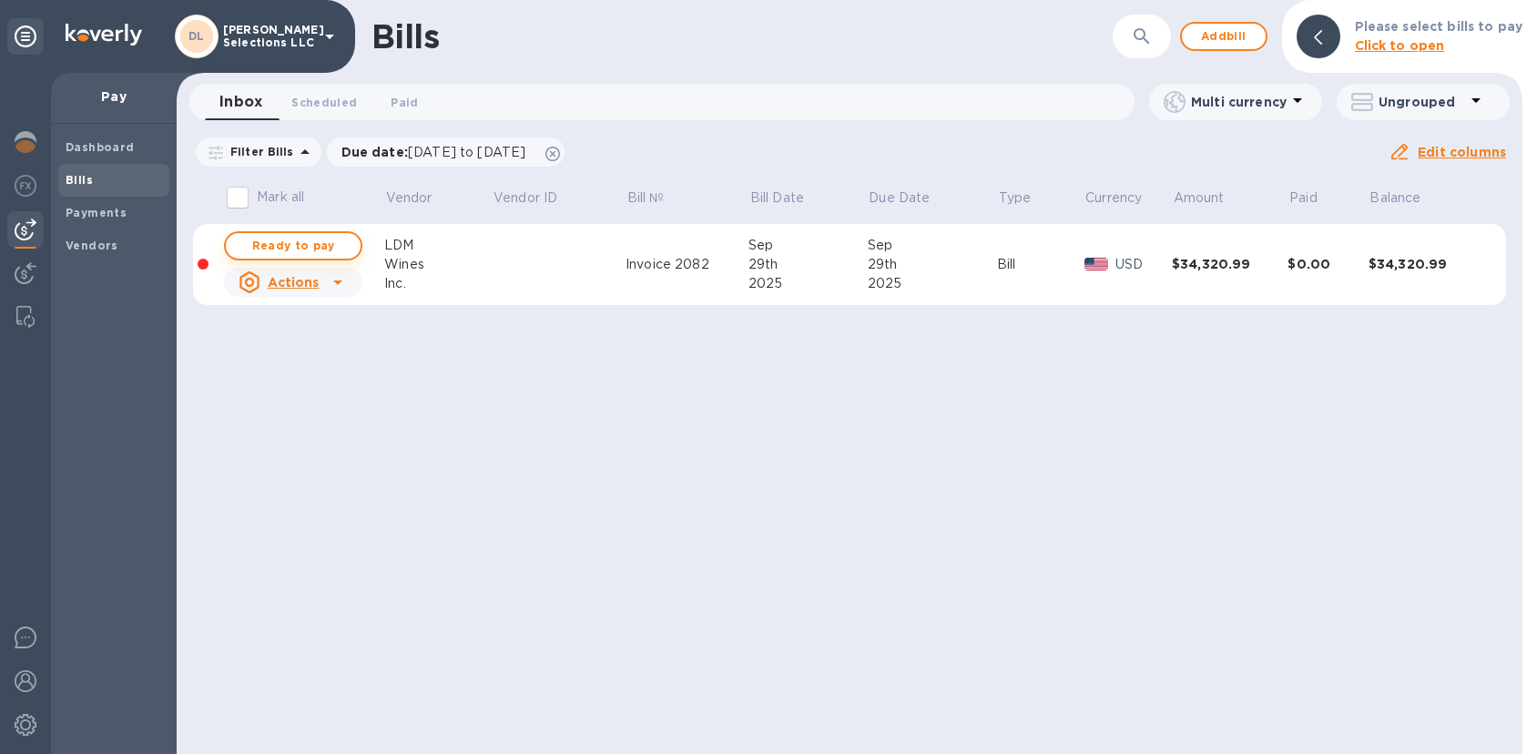
click at [293, 256] on span "Ready to pay" at bounding box center [293, 246] width 106 height 22
checkbox input "true"
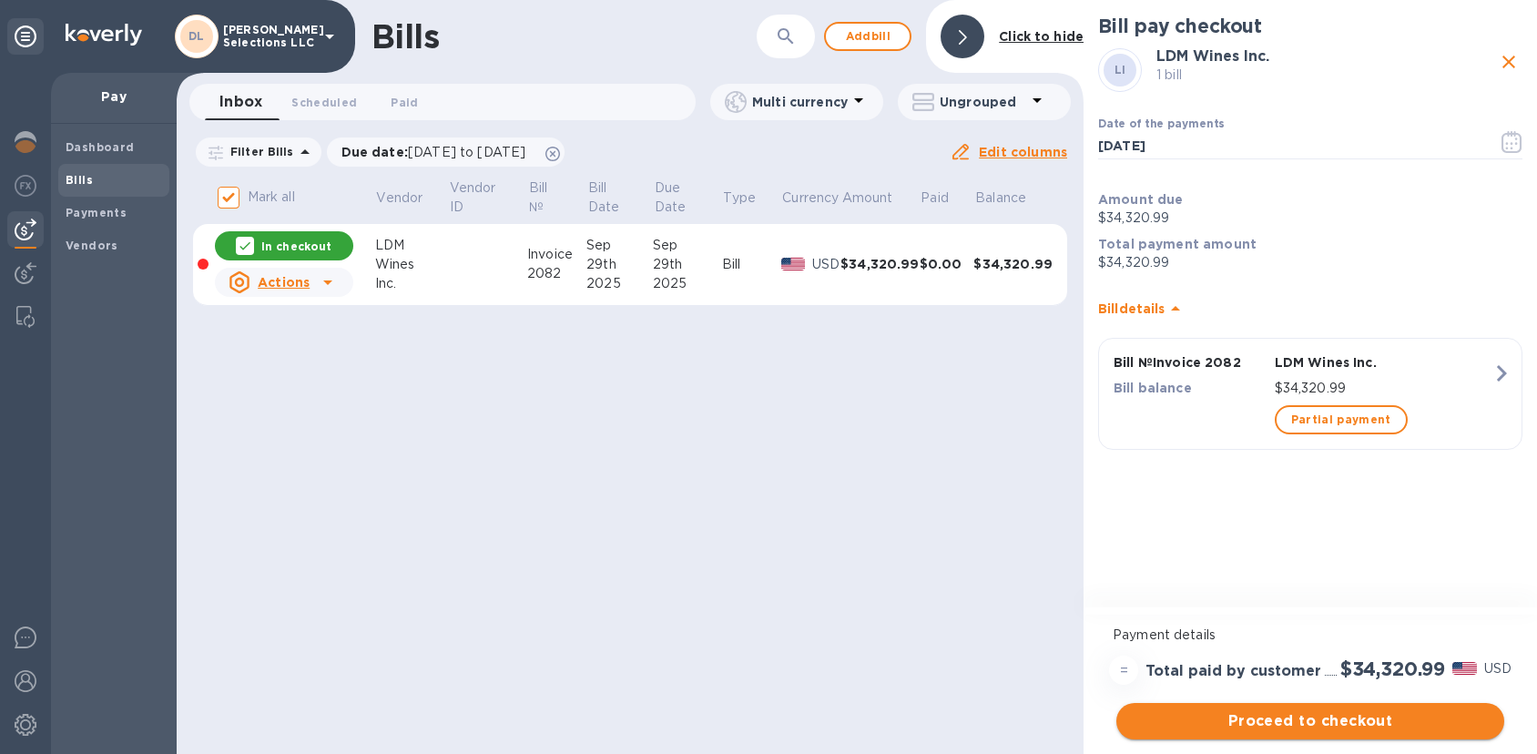
click at [1286, 722] on span "Proceed to checkout" at bounding box center [1310, 721] width 359 height 22
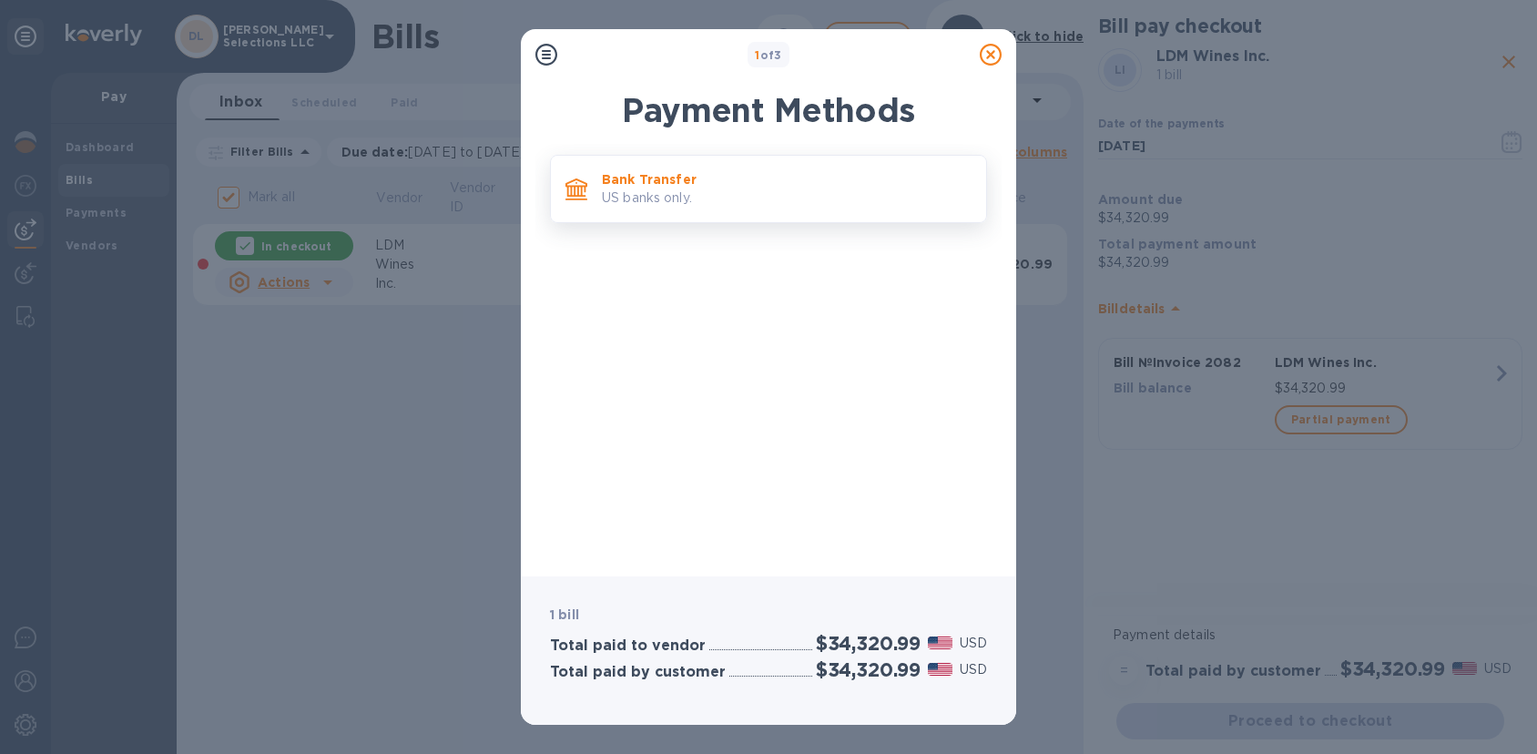
click at [641, 164] on div "Bank Transfer US banks only." at bounding box center [787, 189] width 384 height 52
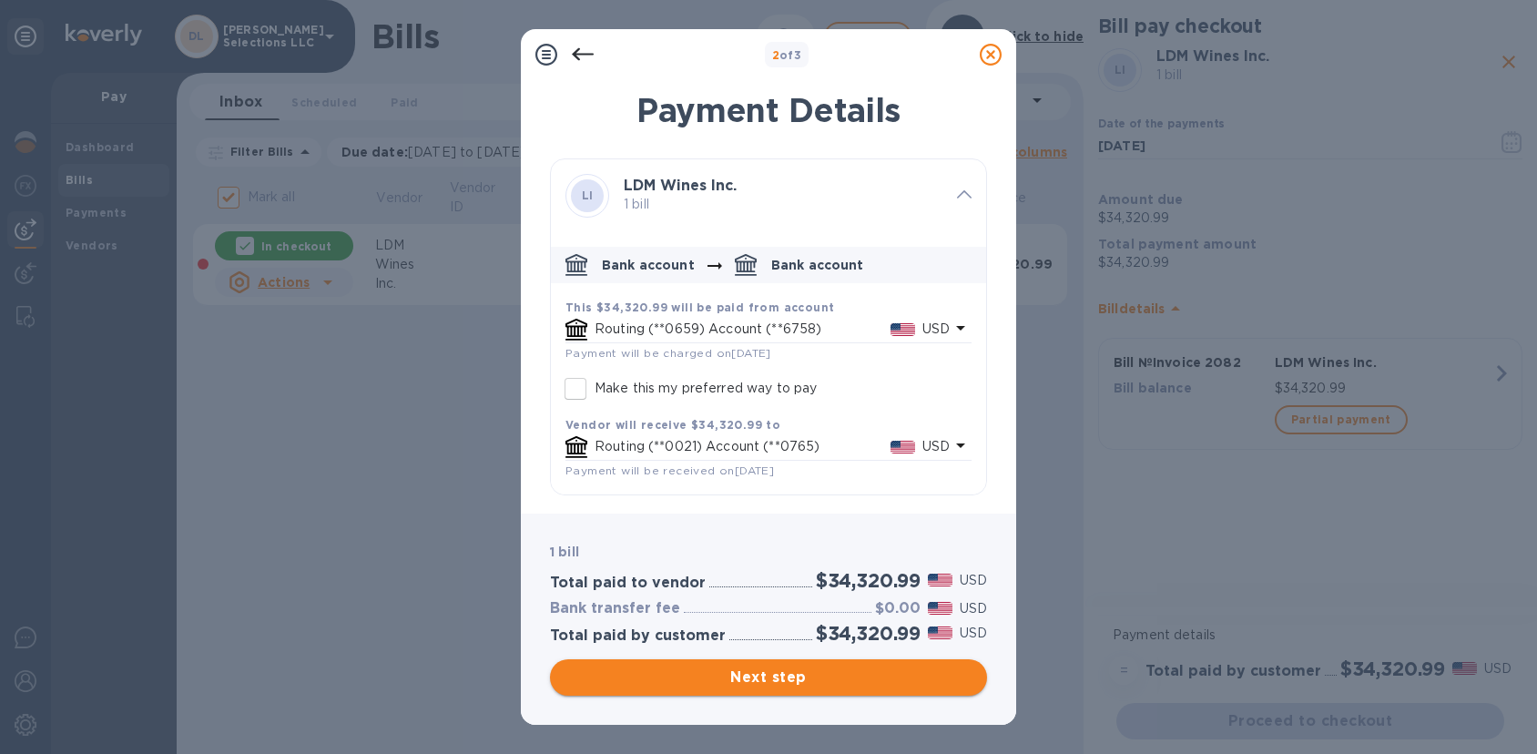
click at [752, 661] on button "Next step" at bounding box center [768, 677] width 437 height 36
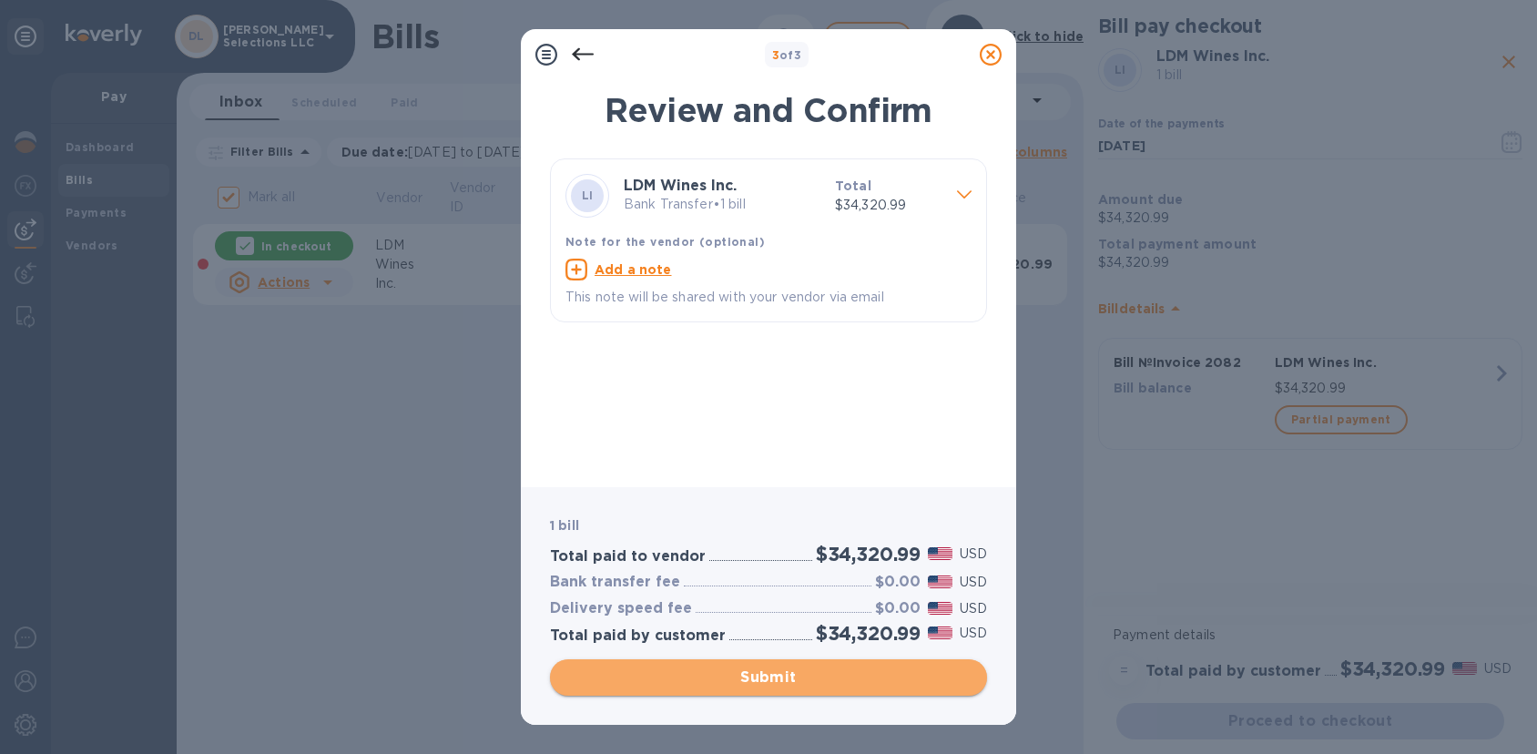
click at [759, 670] on span "Submit" at bounding box center [769, 678] width 408 height 22
